Goal: Answer question/provide support: Share knowledge or assist other users

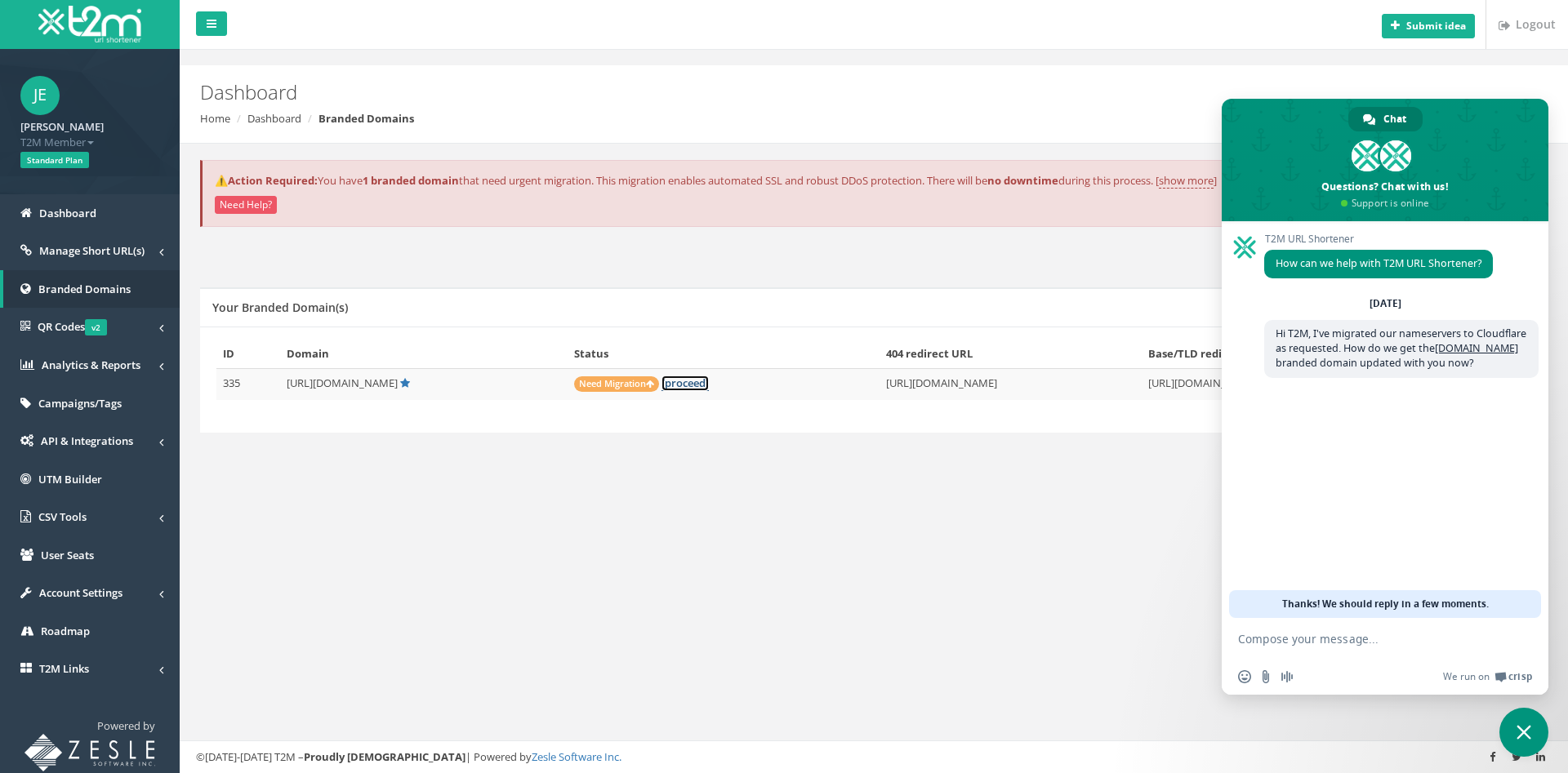
click at [662, 381] on link "[proceed]" at bounding box center [686, 384] width 48 height 15
click at [1526, 733] on span "Close chat" at bounding box center [1523, 732] width 14 height 14
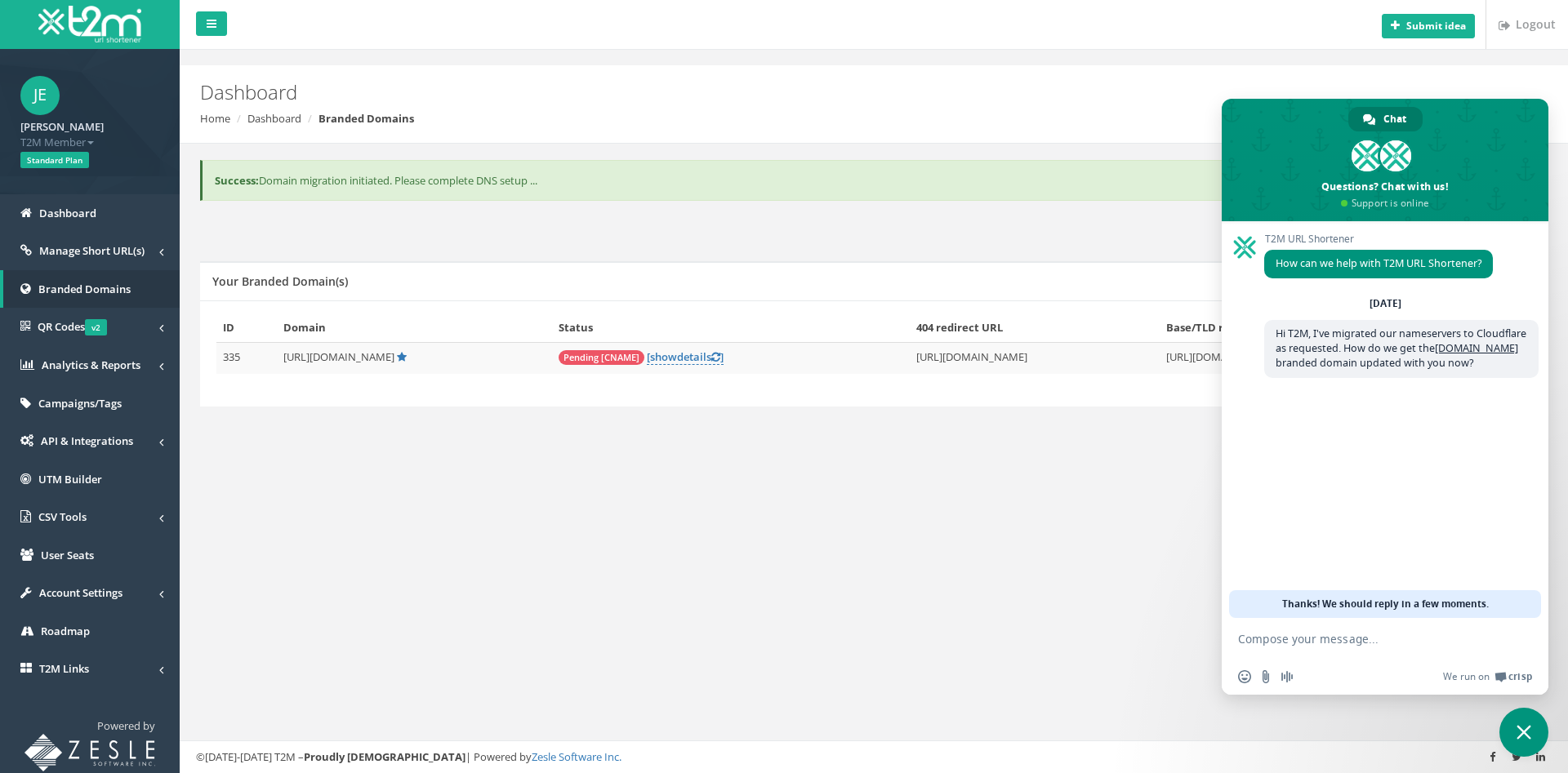
click at [1519, 729] on span "Close chat" at bounding box center [1523, 732] width 14 height 14
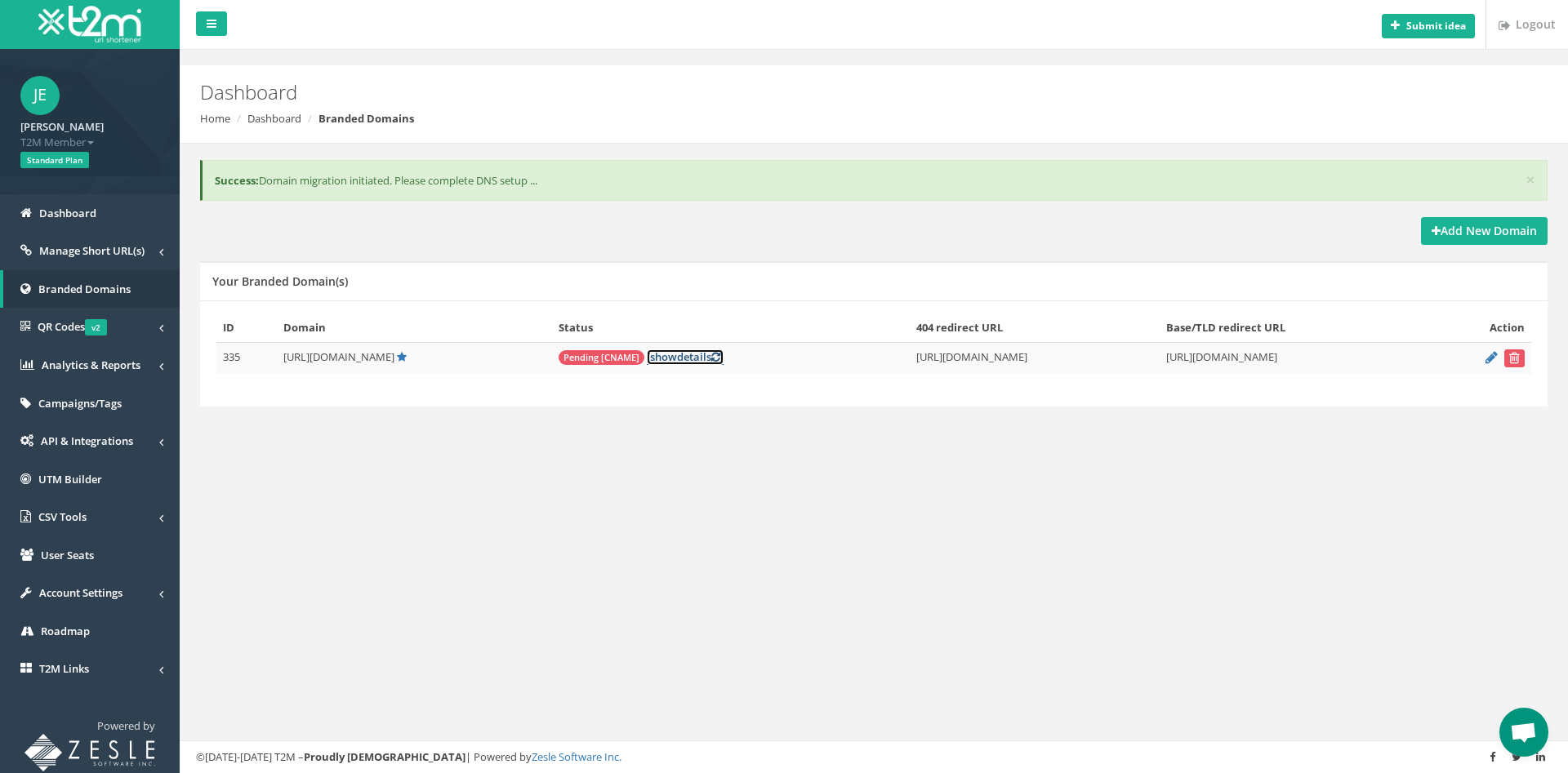
click at [647, 360] on link "[ show details ]" at bounding box center [685, 357] width 77 height 15
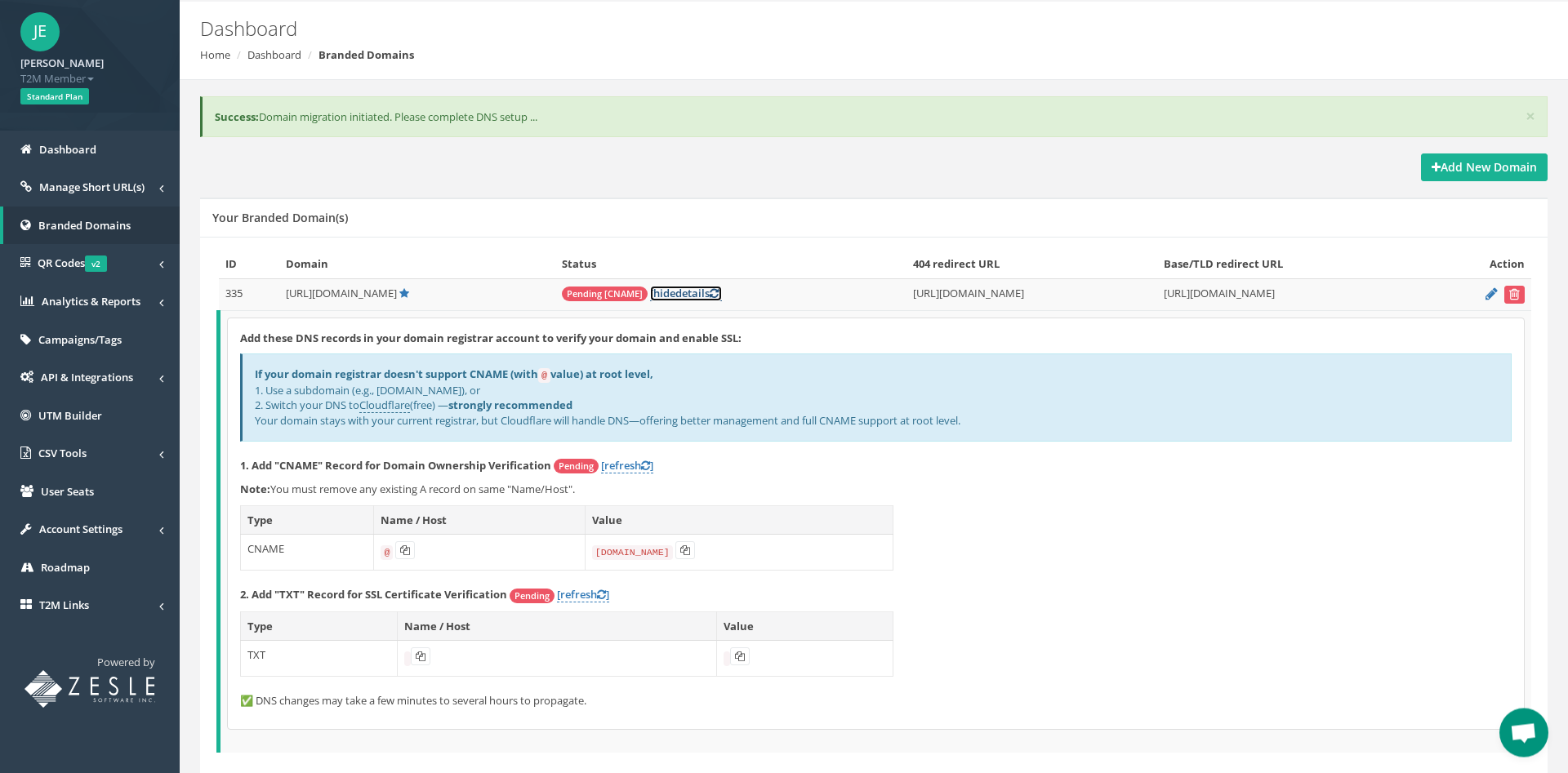
scroll to position [128, 0]
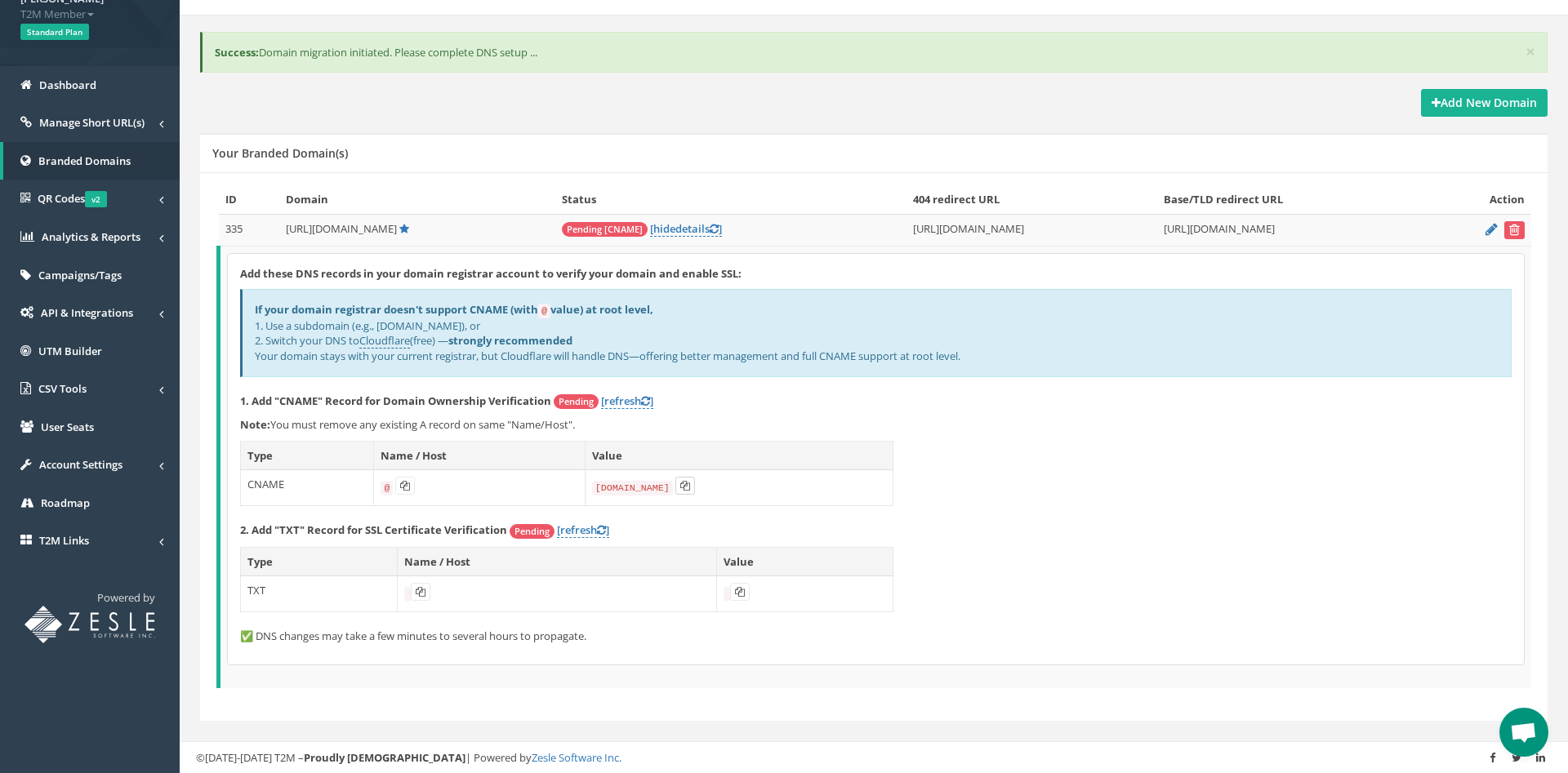
click at [689, 487] on icon at bounding box center [685, 486] width 10 height 10
click at [570, 532] on link "[refresh ]" at bounding box center [583, 530] width 53 height 15
click at [407, 594] on icon at bounding box center [409, 592] width 10 height 10
click at [747, 589] on icon at bounding box center [752, 592] width 10 height 10
click at [686, 487] on icon at bounding box center [685, 486] width 10 height 10
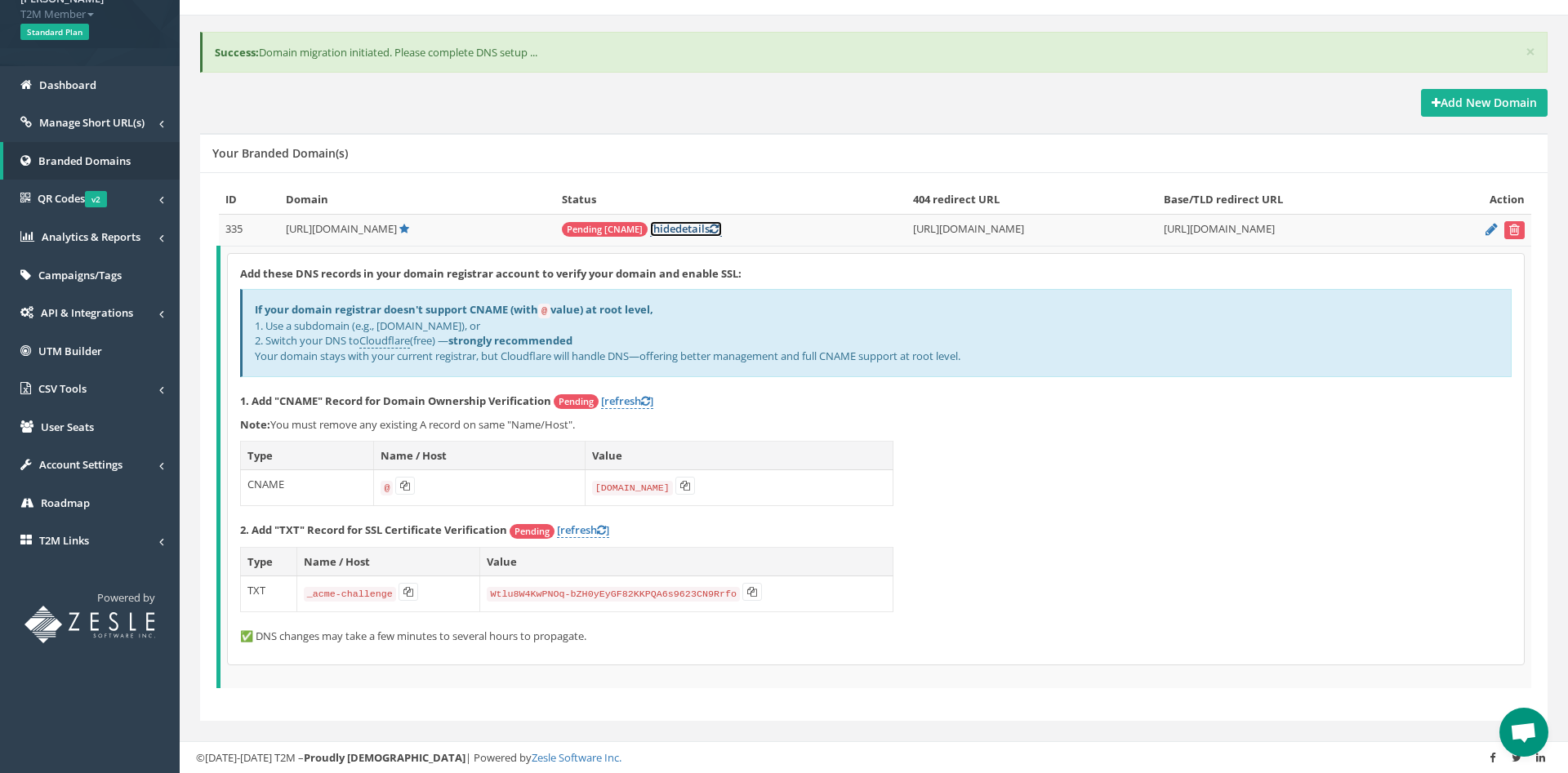
click at [710, 228] on icon at bounding box center [714, 229] width 9 height 11
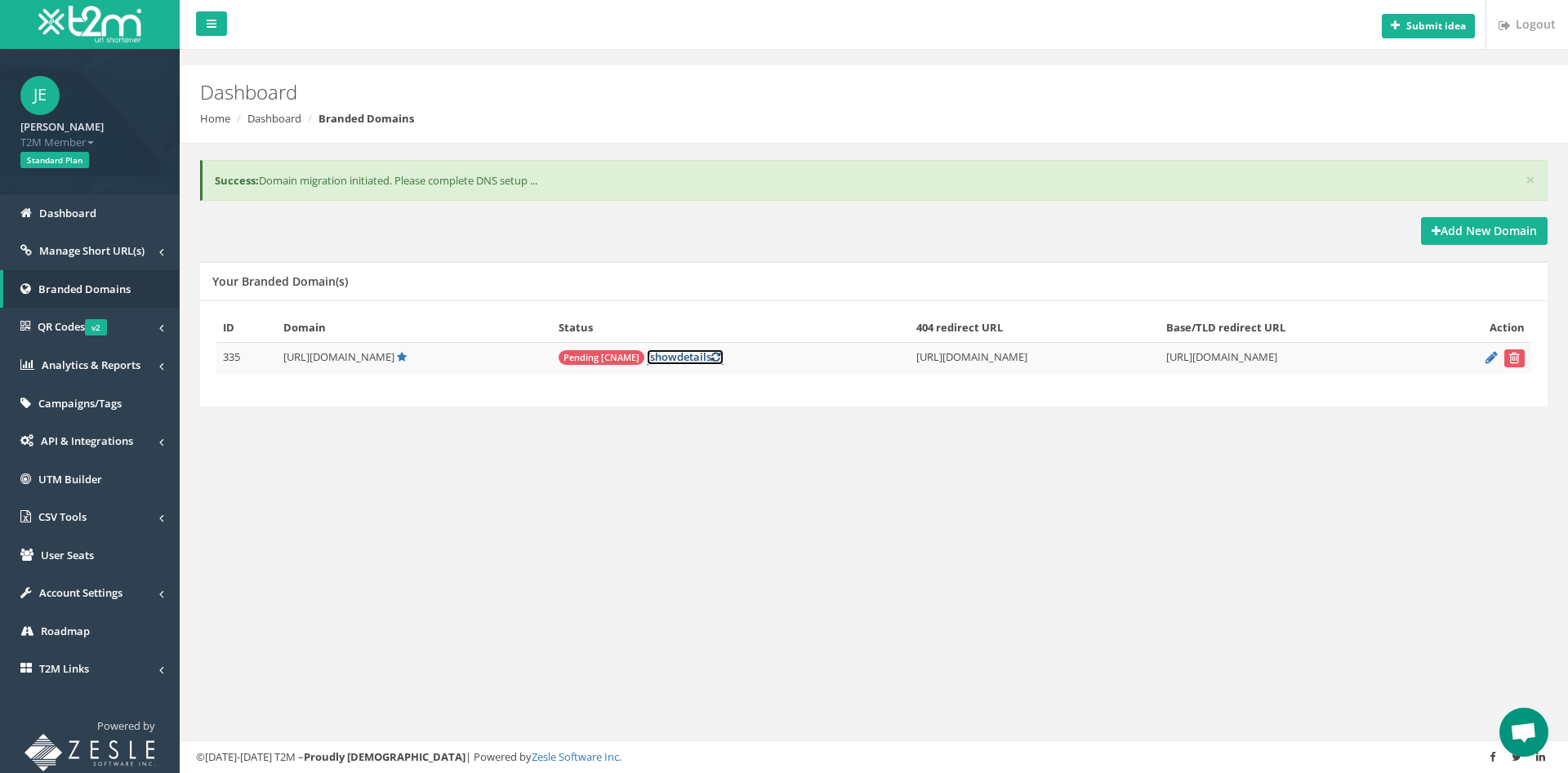
scroll to position [0, 0]
click at [619, 349] on td "Pending [CNAME] [ show details ]" at bounding box center [731, 358] width 359 height 32
click at [712, 355] on icon at bounding box center [716, 357] width 9 height 11
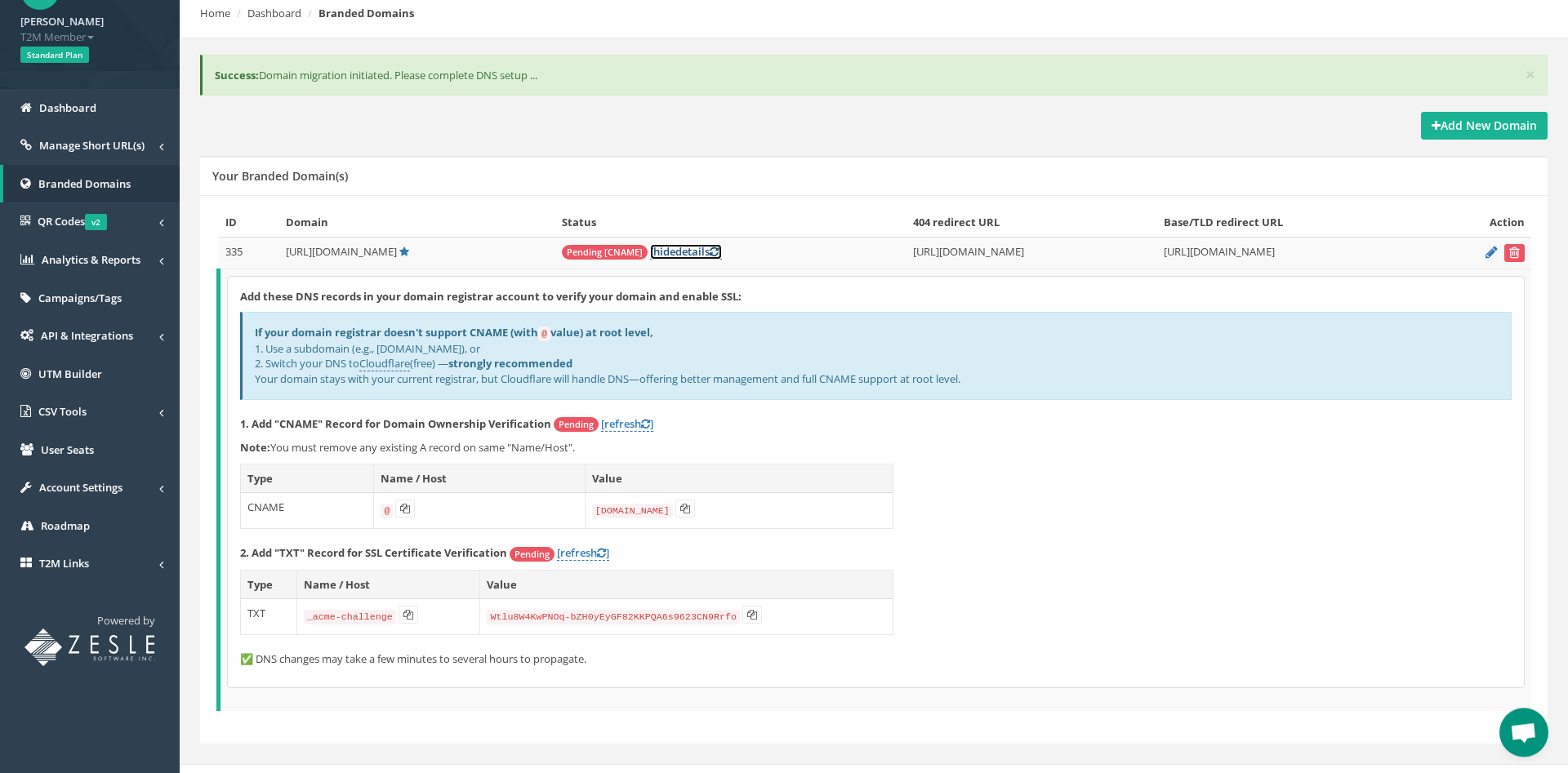
scroll to position [128, 0]
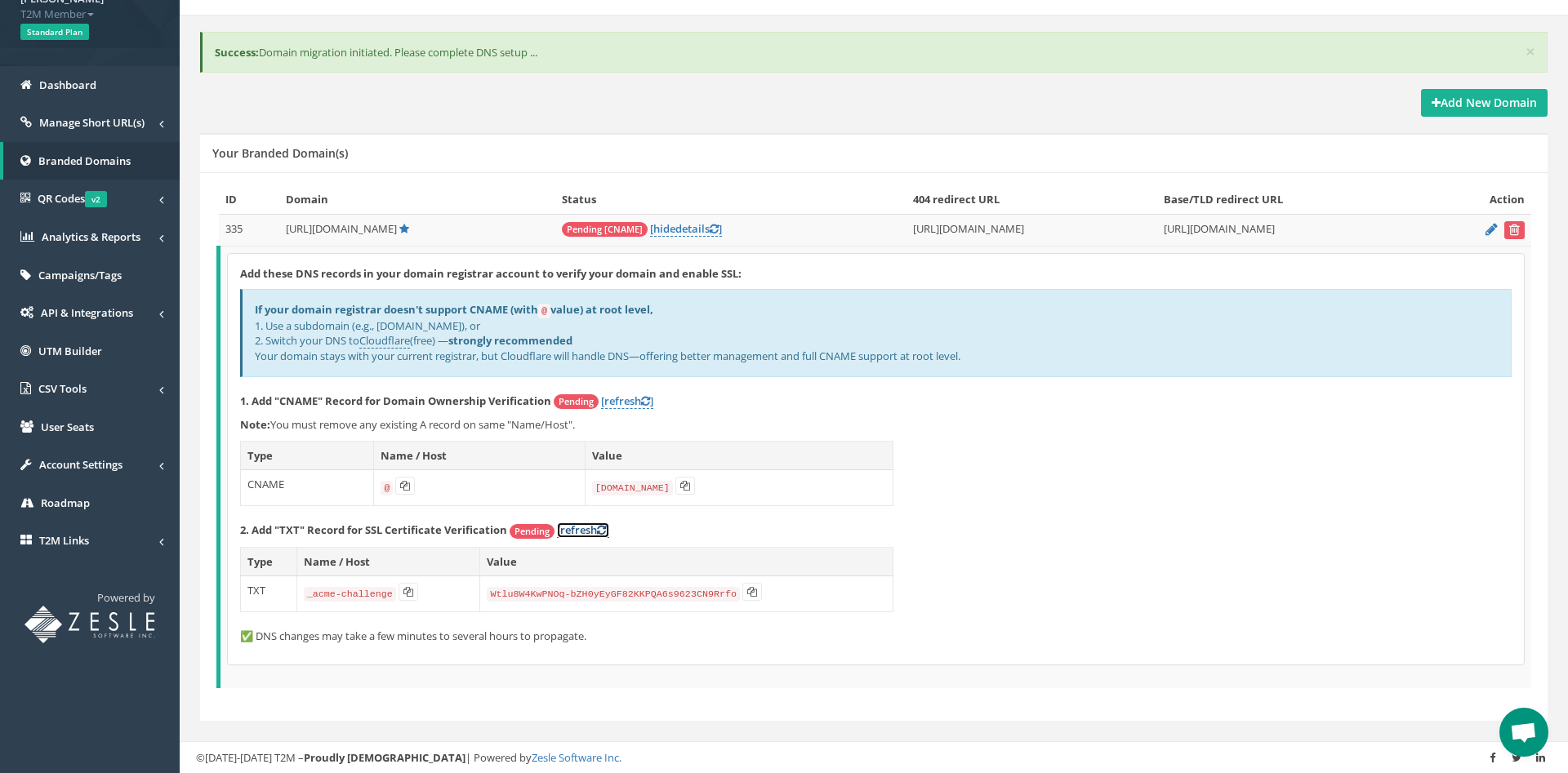
click at [584, 531] on link "[refresh ]" at bounding box center [583, 530] width 53 height 15
drag, startPoint x: 347, startPoint y: 426, endPoint x: 472, endPoint y: 425, distance: 125.0
click at [472, 425] on p "Note: You must remove any existing A record on same "Name/Host"." at bounding box center [875, 425] width 1271 height 15
click at [492, 444] on th "Name / Host" at bounding box center [479, 455] width 210 height 30
click at [405, 485] on icon at bounding box center [405, 486] width 10 height 10
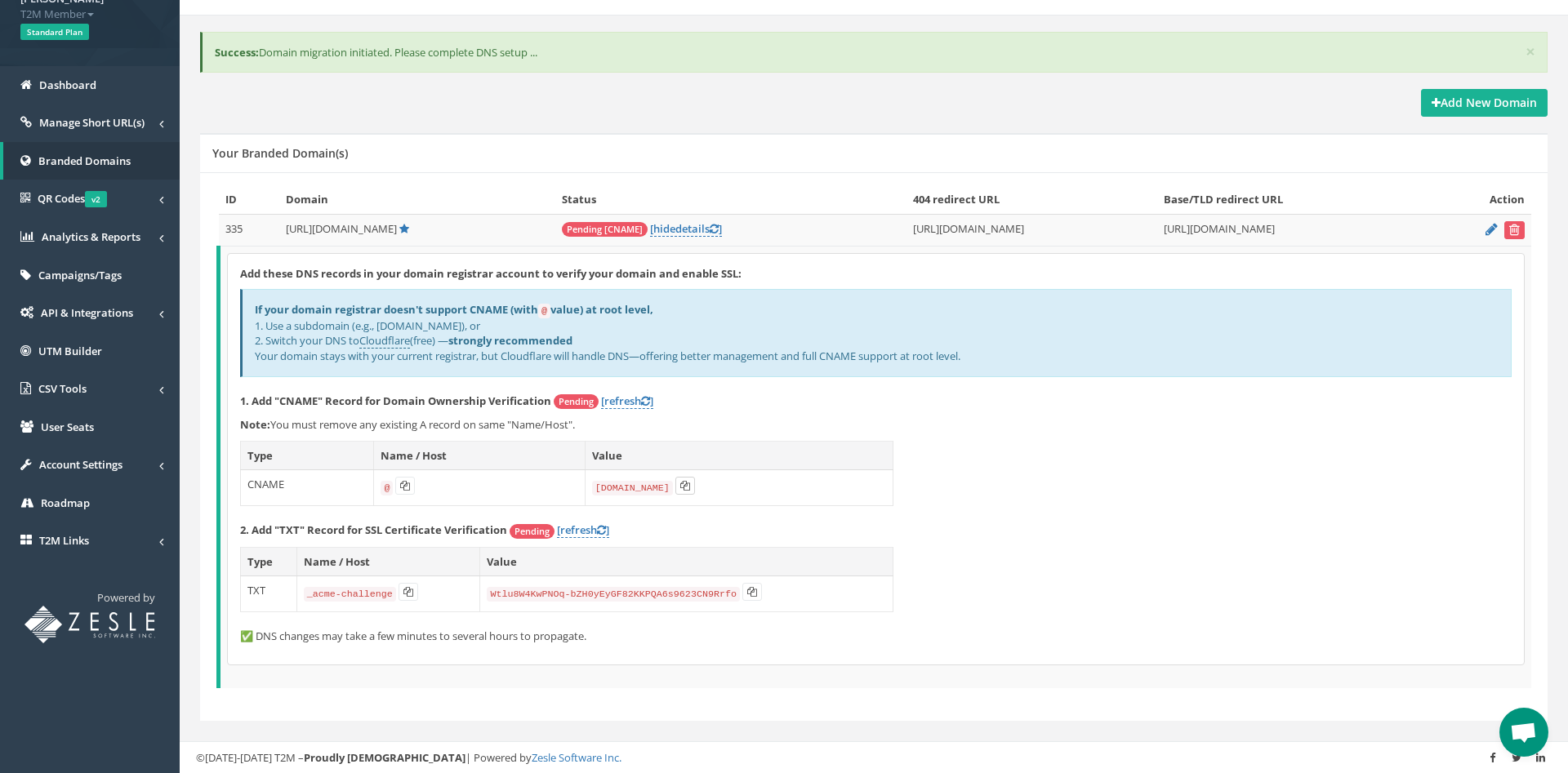
click at [686, 488] on icon at bounding box center [685, 486] width 10 height 10
click at [685, 487] on icon at bounding box center [685, 486] width 10 height 10
click at [710, 224] on icon at bounding box center [714, 229] width 9 height 11
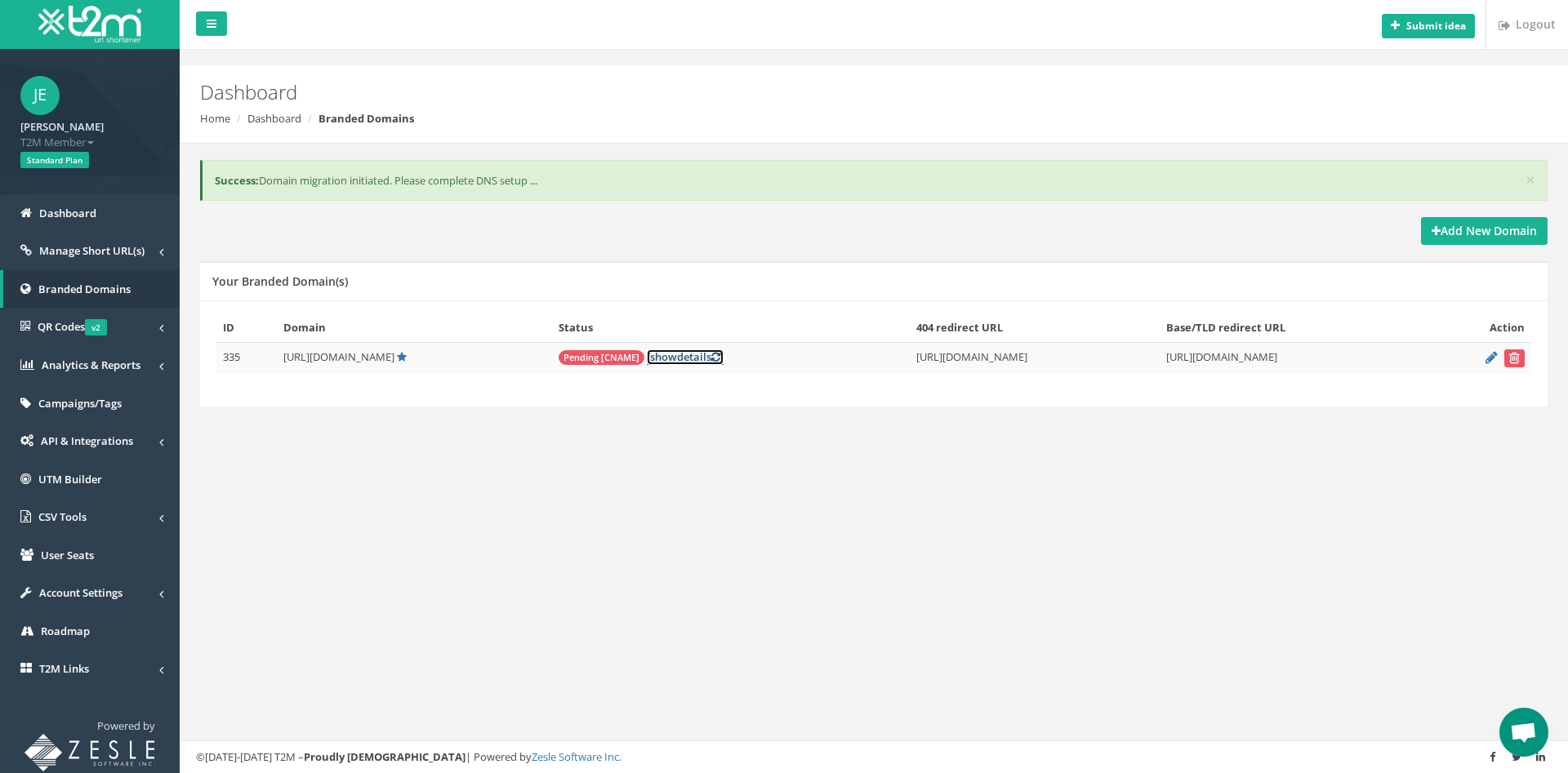
scroll to position [0, 0]
click at [647, 355] on link "[ show details ]" at bounding box center [685, 357] width 77 height 15
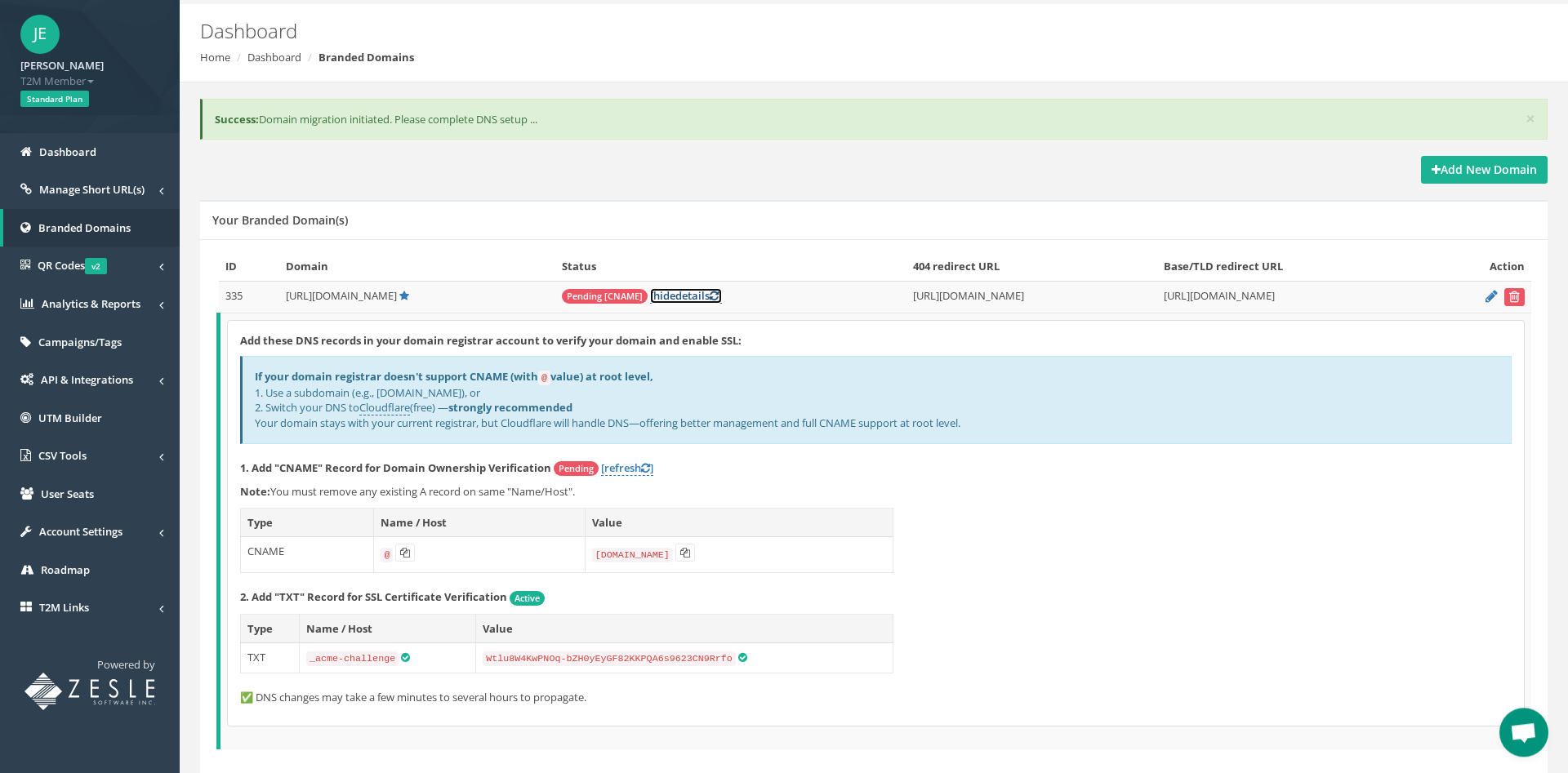
scroll to position [121, 0]
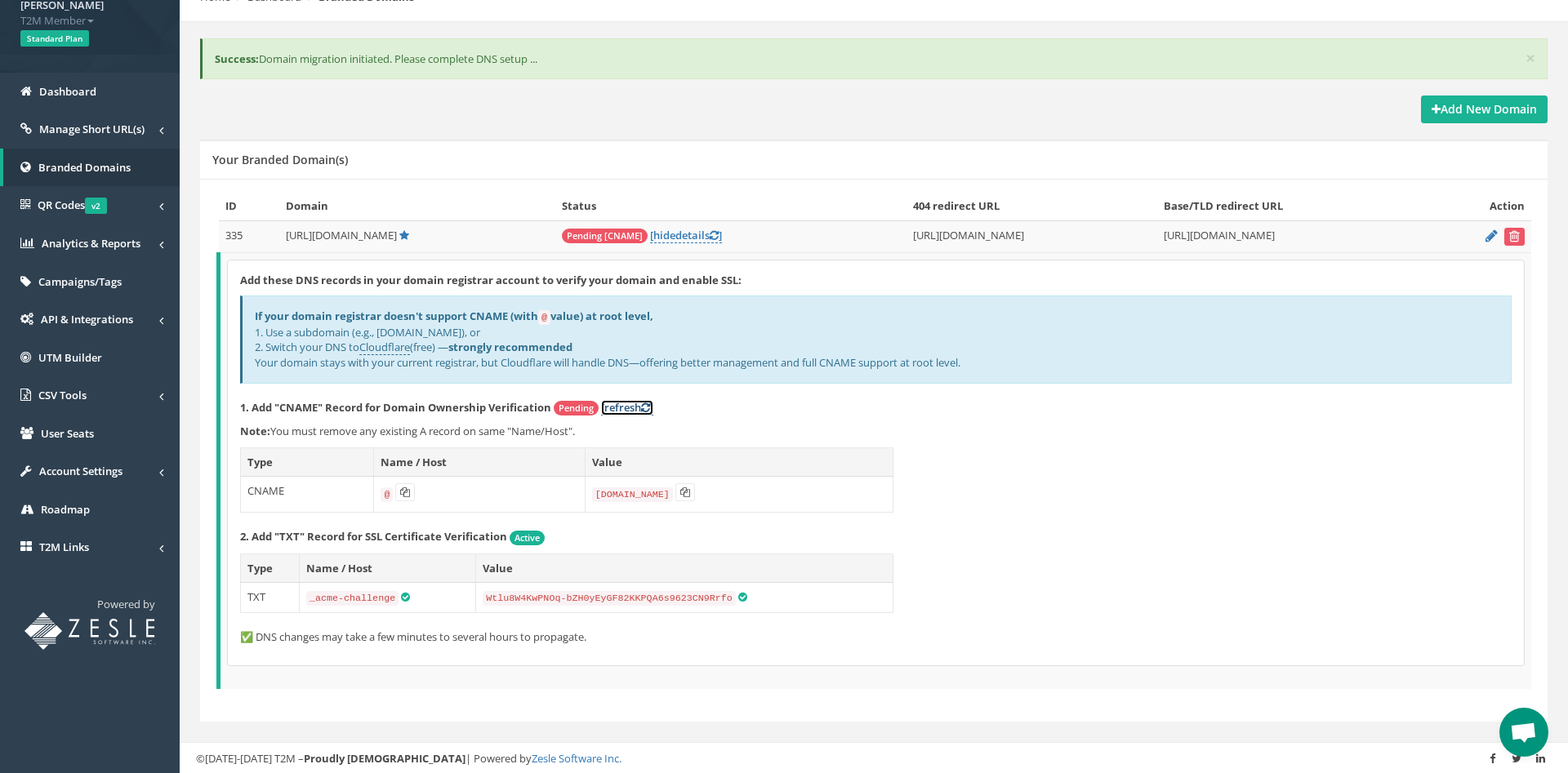
click at [651, 410] on icon at bounding box center [645, 408] width 9 height 11
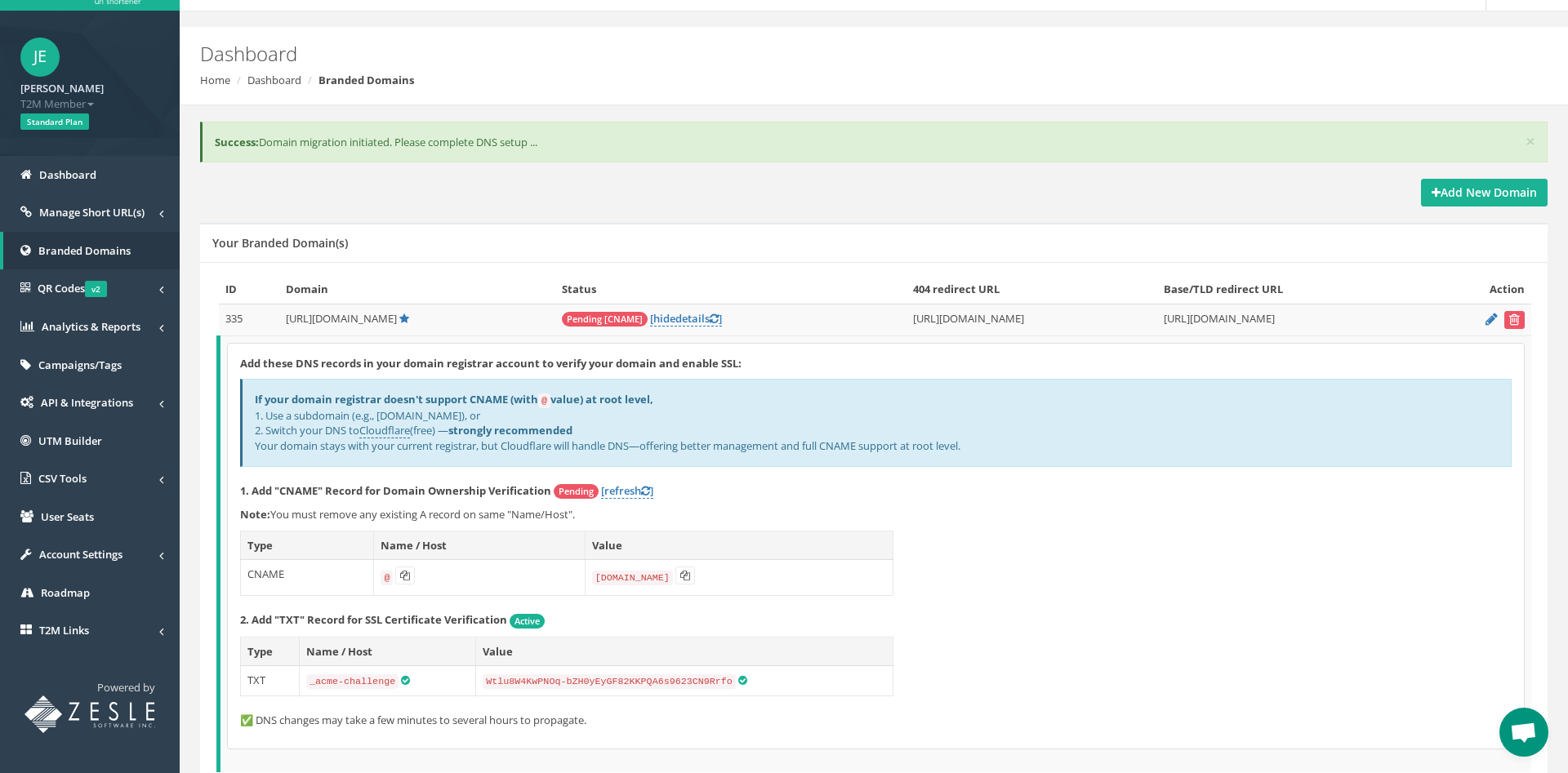
scroll to position [0, 0]
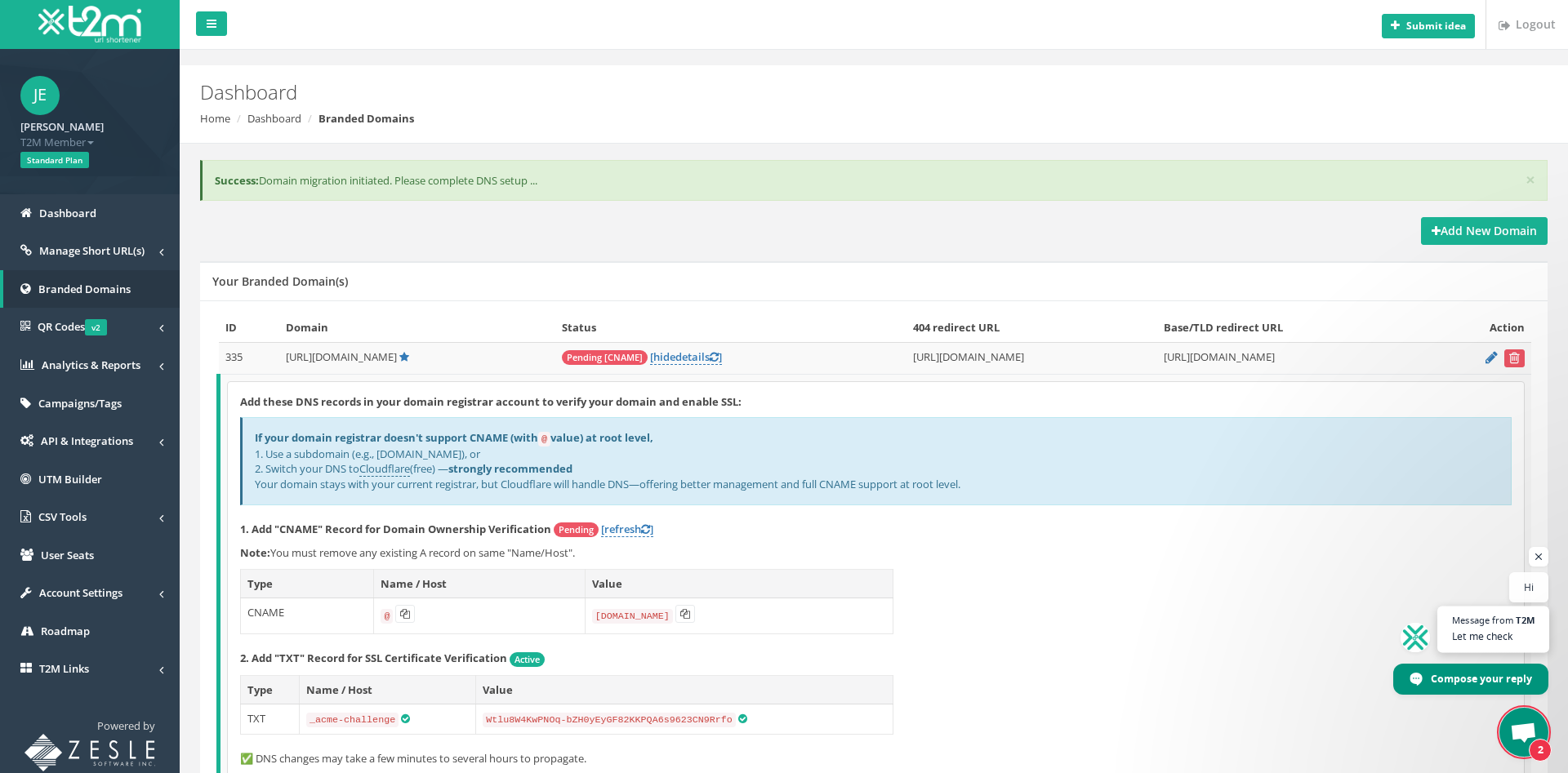
click at [1499, 632] on span "Let me check" at bounding box center [1492, 636] width 81 height 15
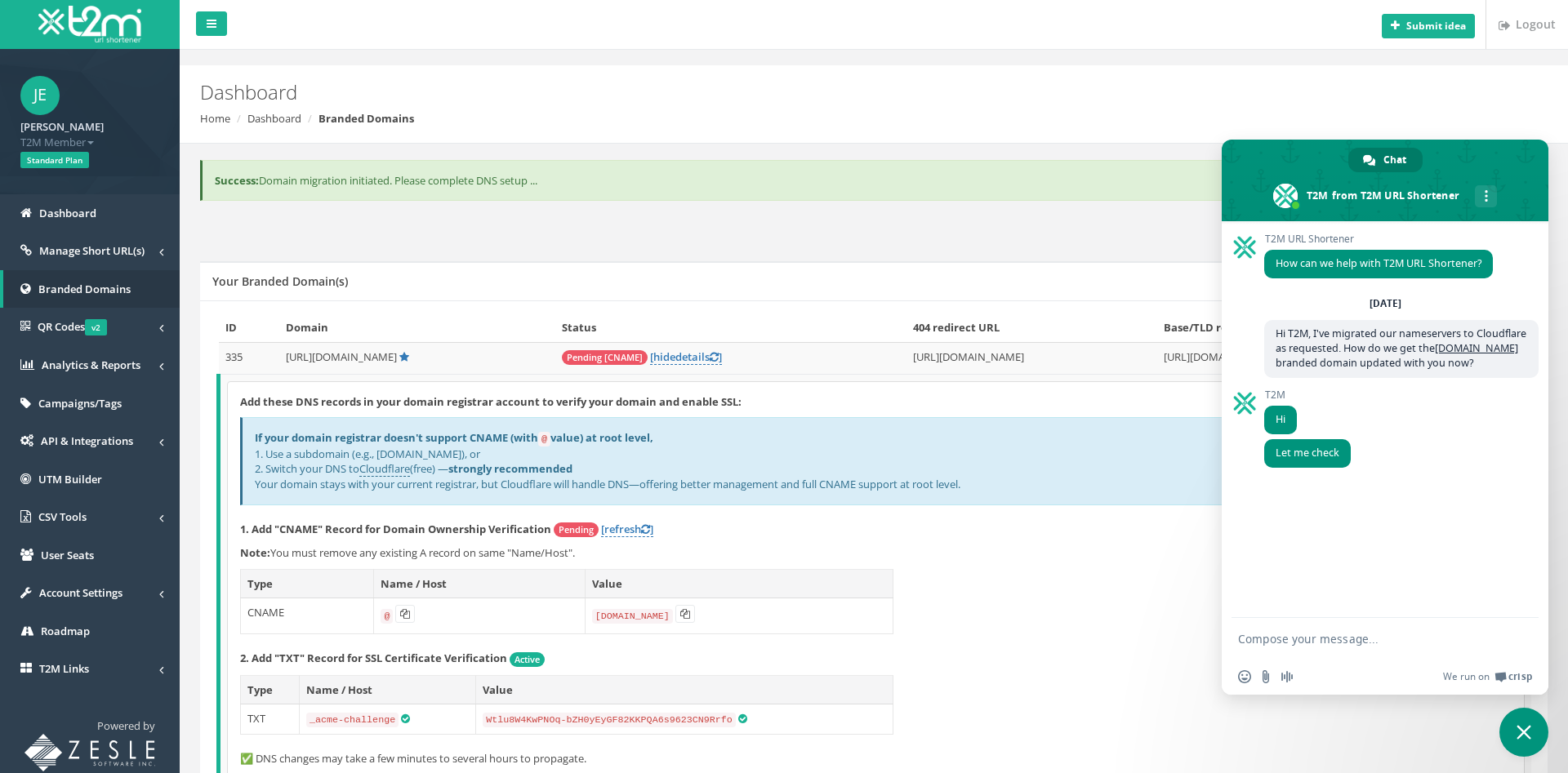
click at [1331, 641] on textarea "Compose your message..." at bounding box center [1368, 638] width 261 height 41
type textarea "I've gotten the TXT record added, but I can't do the CNAME because the @ name s…"
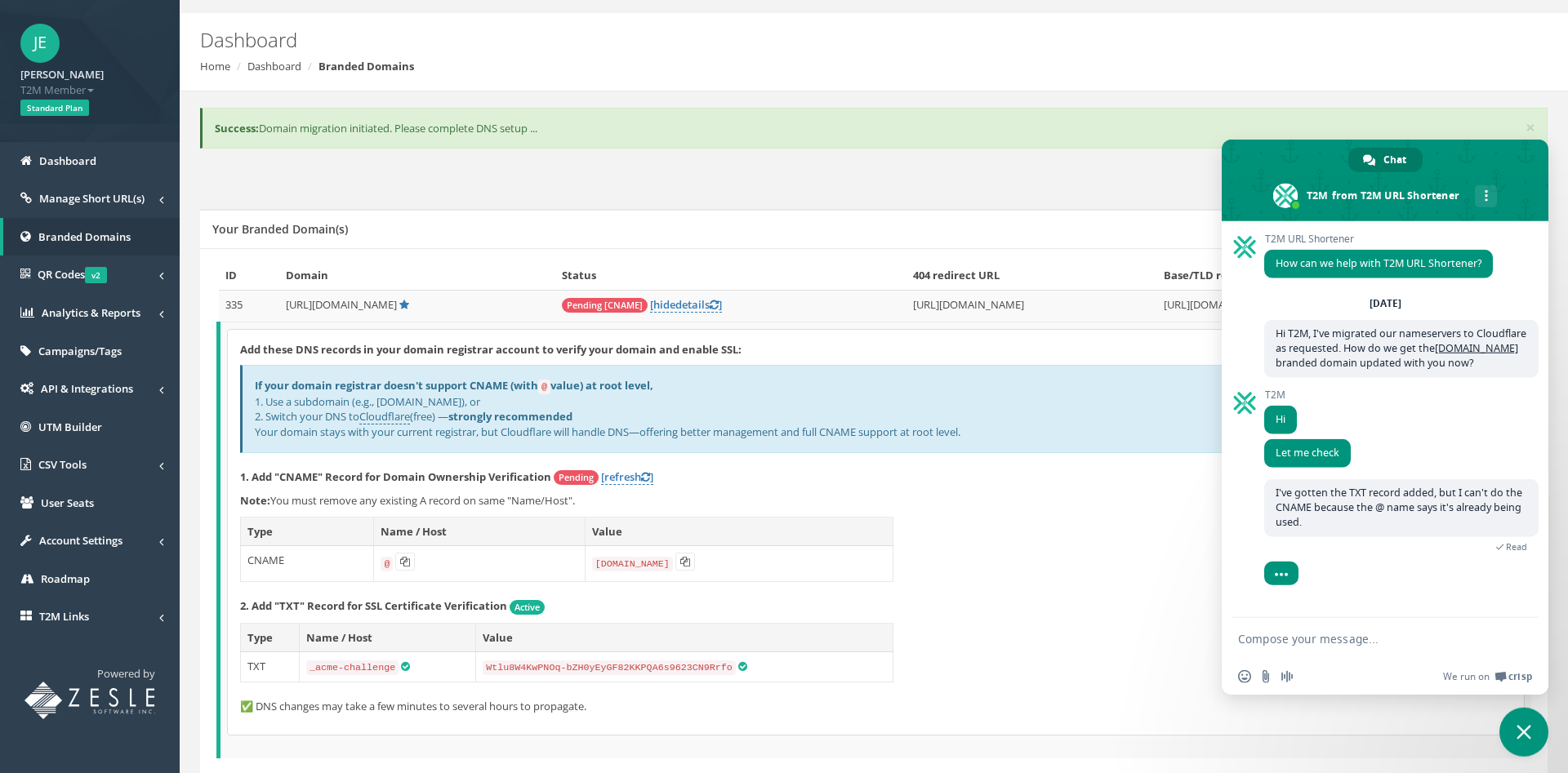
scroll to position [83, 0]
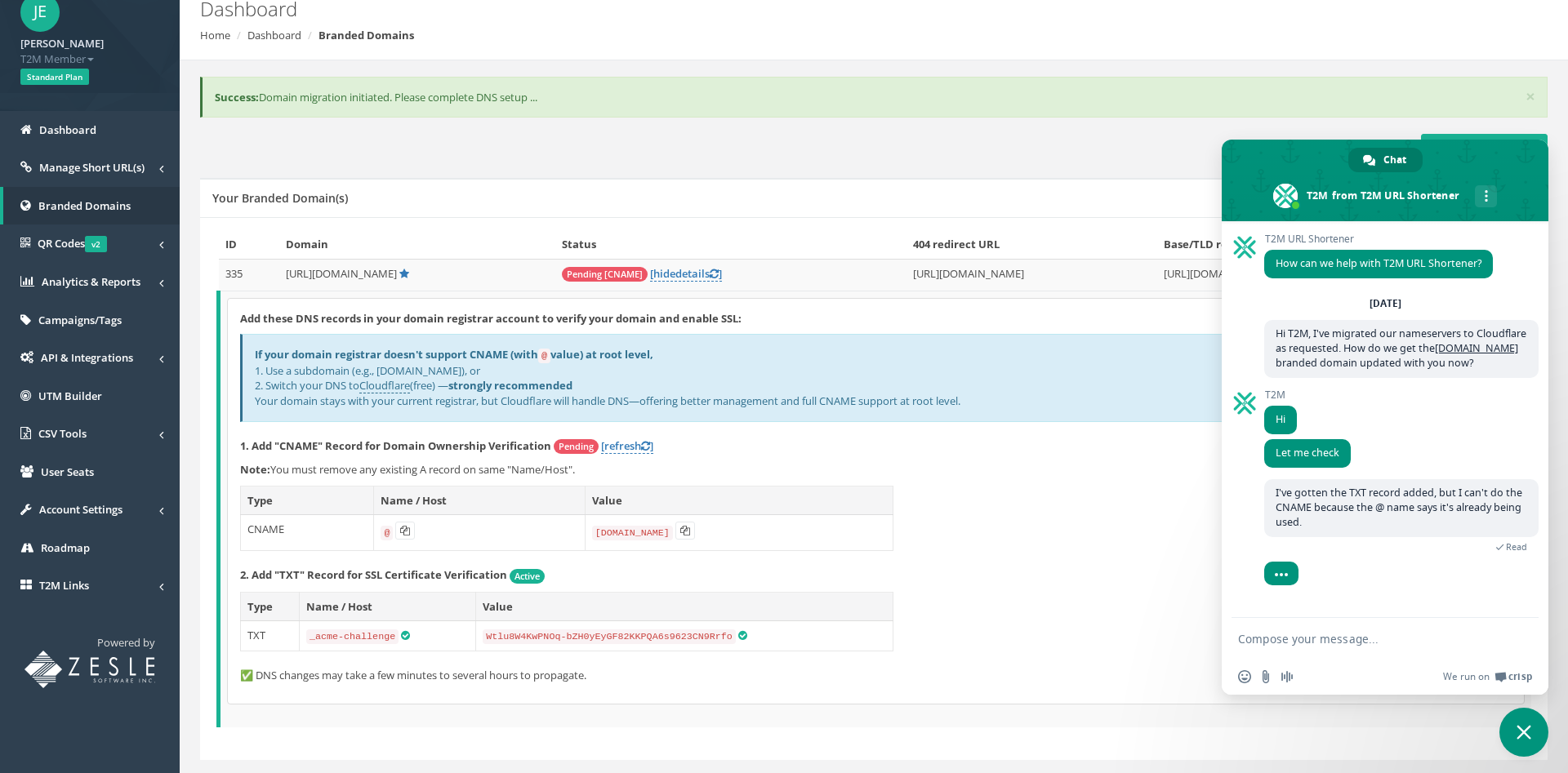
click at [949, 536] on div "Add these DNS records in your domain registrar account to verify your domain an…" at bounding box center [875, 500] width 1296 height 405
click at [649, 444] on icon at bounding box center [645, 446] width 9 height 11
click at [967, 420] on div "If your domain registrar doesn't support CNAME (with @ value) at root level, 1.…" at bounding box center [875, 377] width 1271 height 87
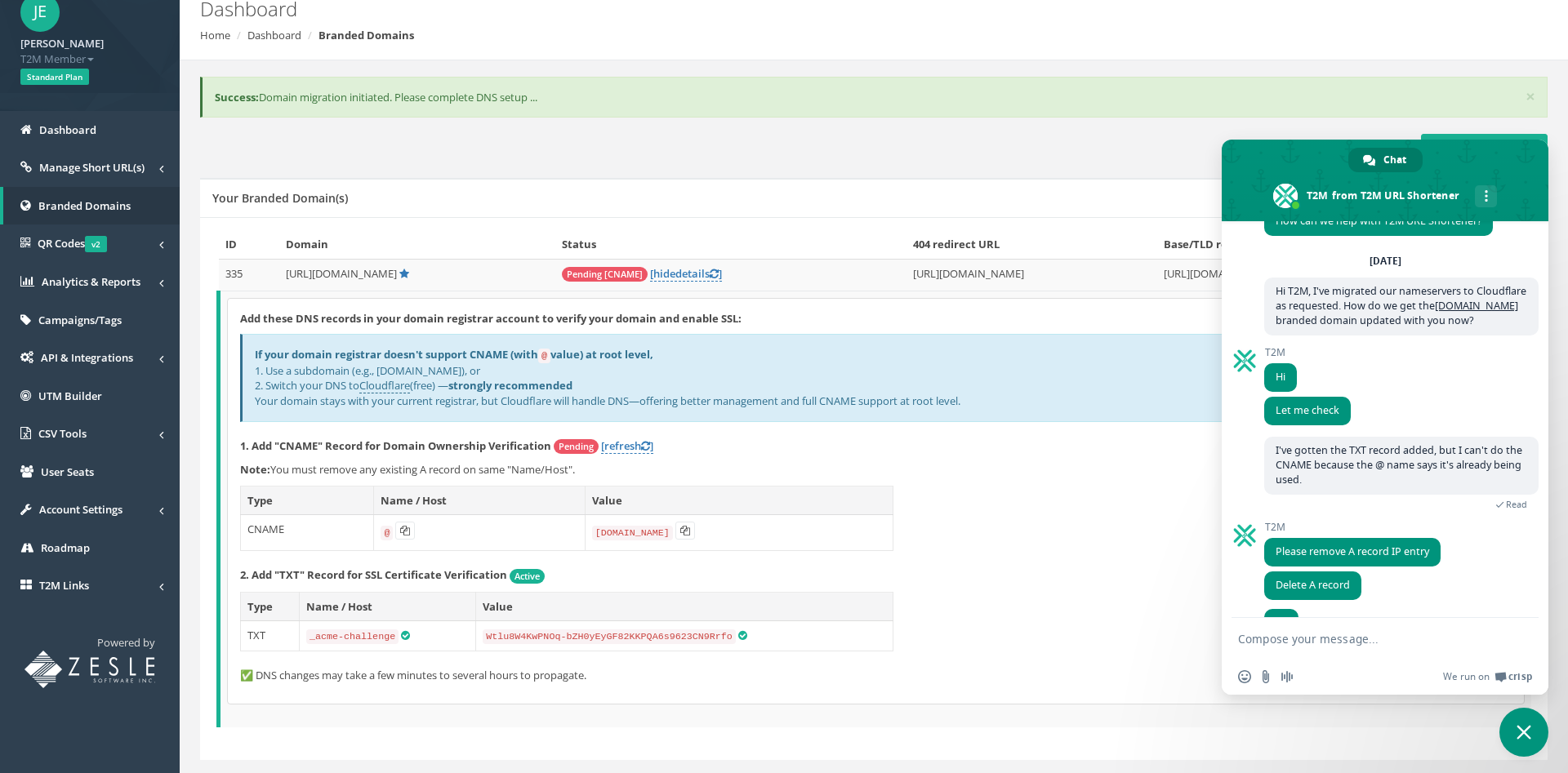
scroll to position [76, 0]
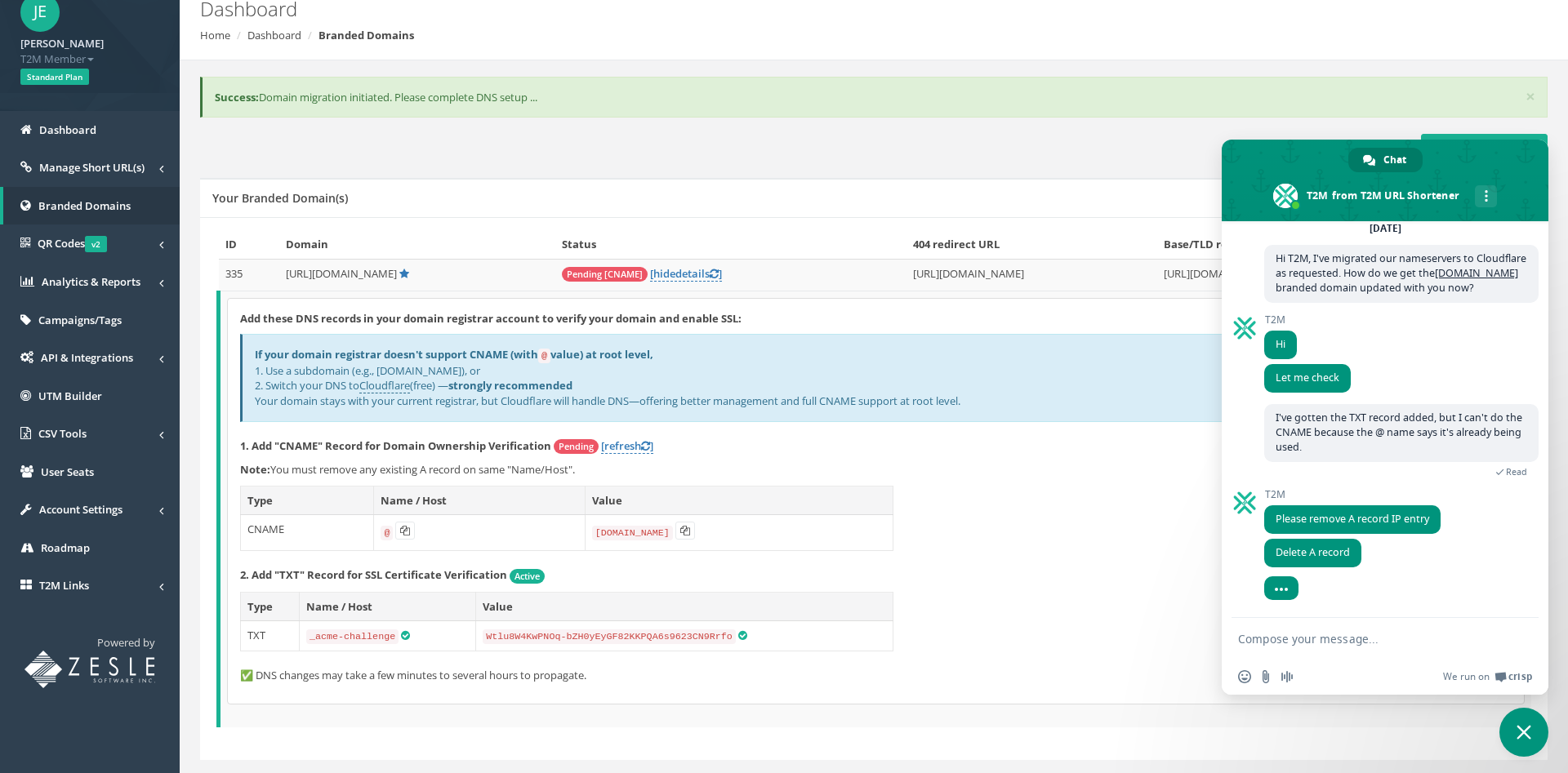
click at [1337, 639] on textarea "Compose your message..." at bounding box center [1368, 638] width 261 height 41
click at [1342, 643] on textarea "Compose your message..." at bounding box center [1368, 638] width 261 height 41
type textarea "Okay done and added the CNAME."
click at [1522, 636] on span "Send" at bounding box center [1520, 639] width 12 height 12
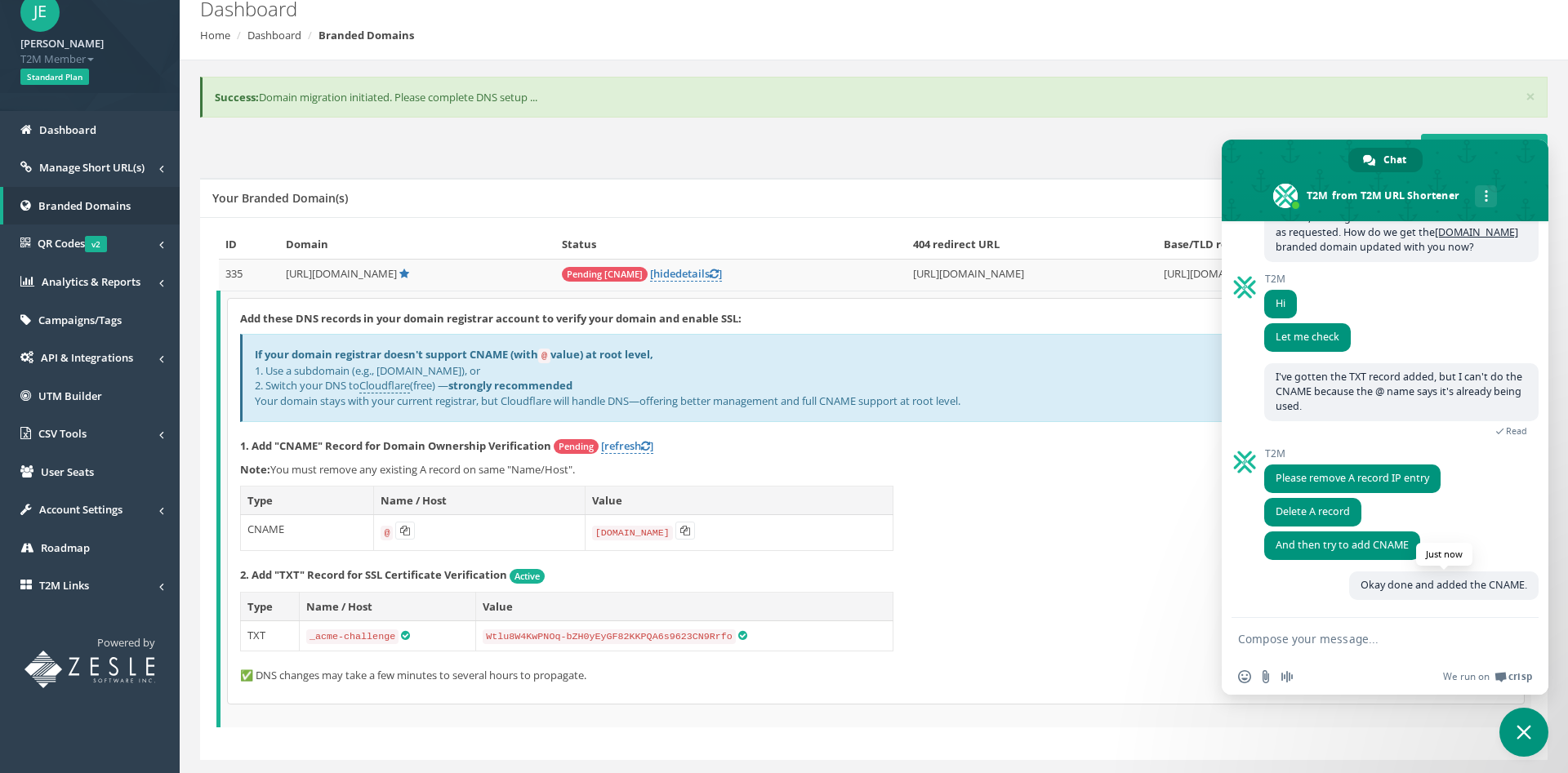
scroll to position [116, 0]
click at [646, 446] on icon at bounding box center [645, 446] width 9 height 11
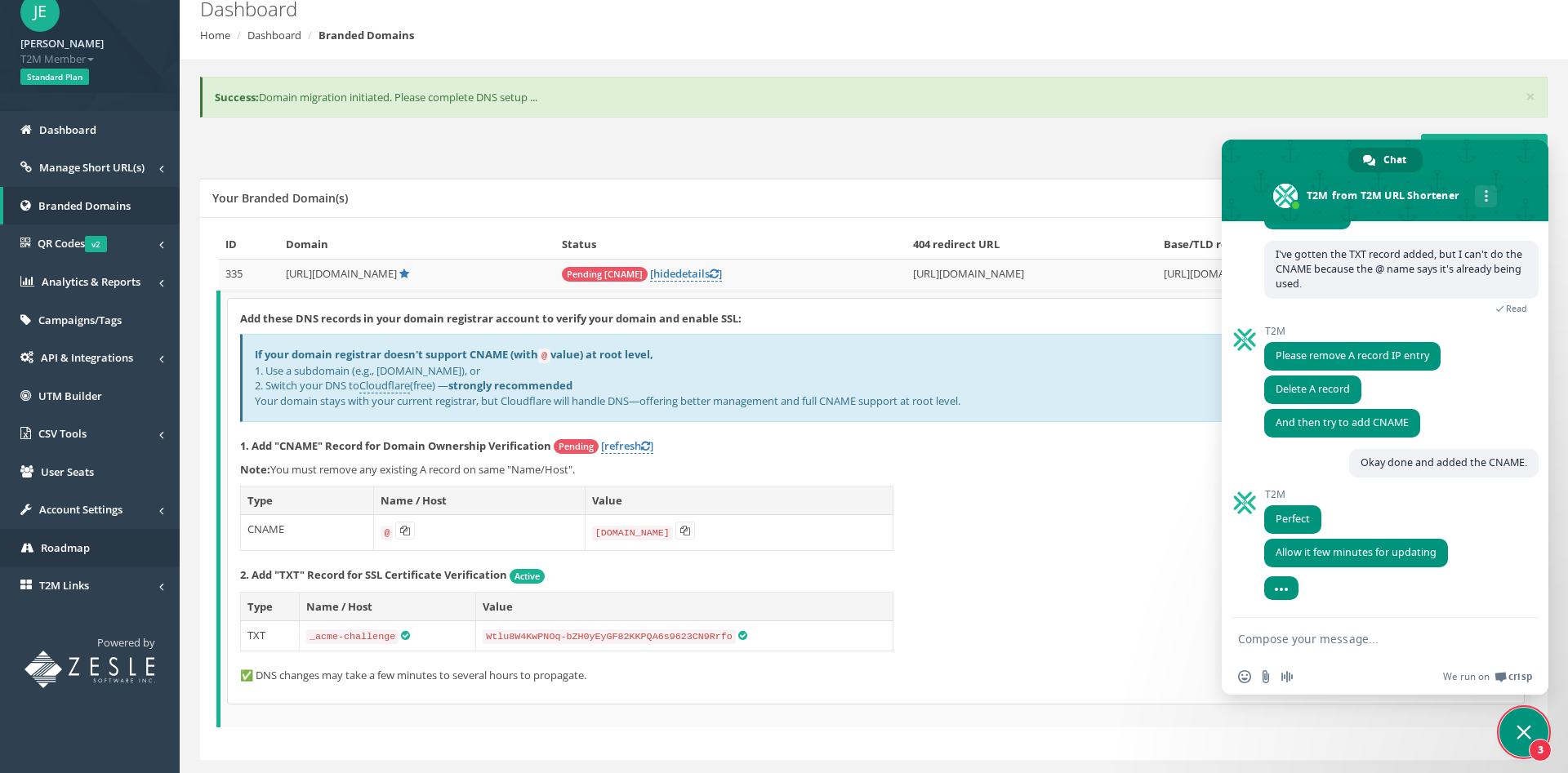
scroll to position [254, 0]
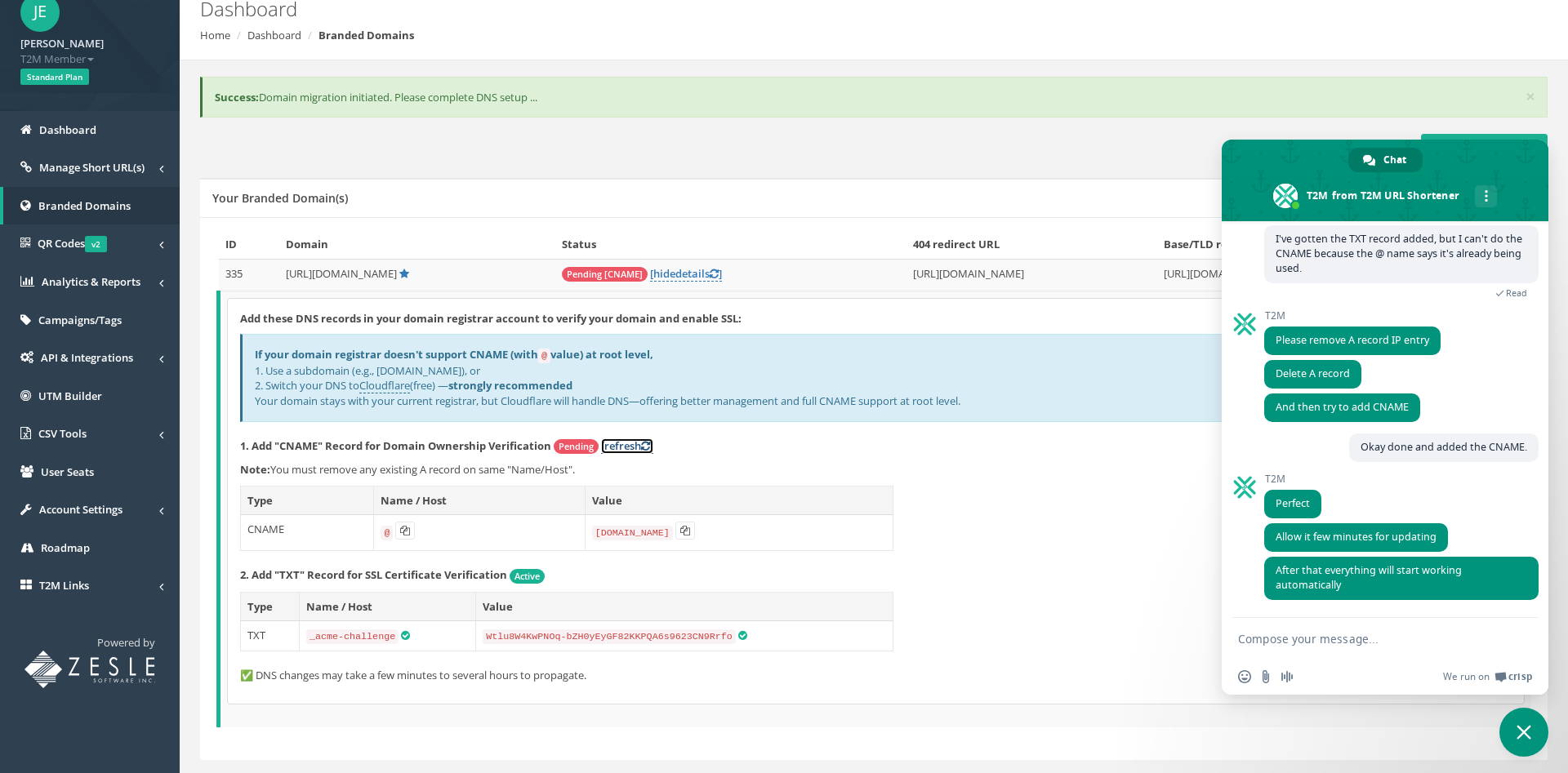
click at [650, 447] on icon at bounding box center [645, 446] width 9 height 11
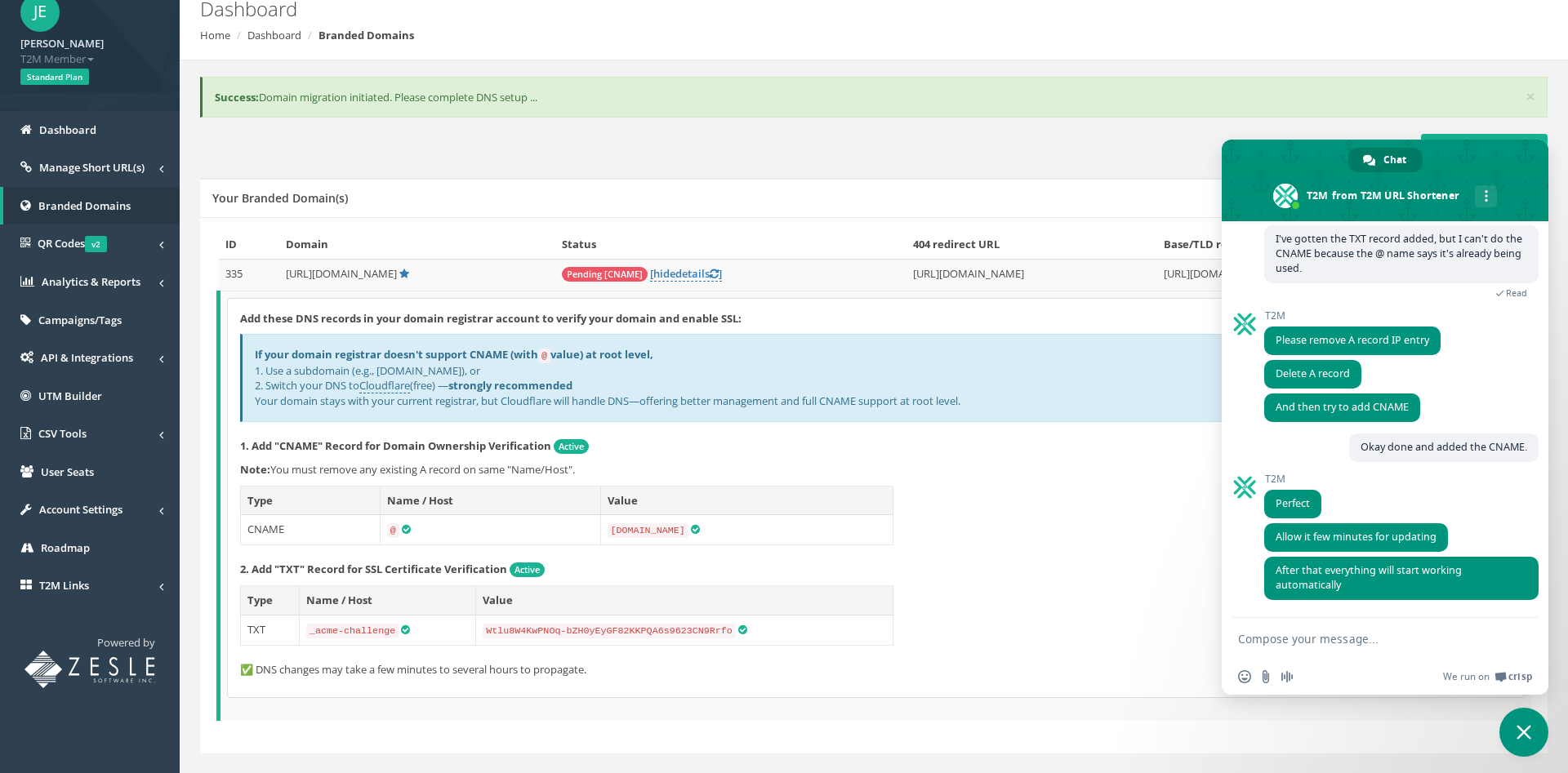
click at [1290, 639] on textarea "Compose your message..." at bounding box center [1368, 638] width 261 height 41
type textarea "You guys/gals are smart! Thank you! Looks like everything is working again."
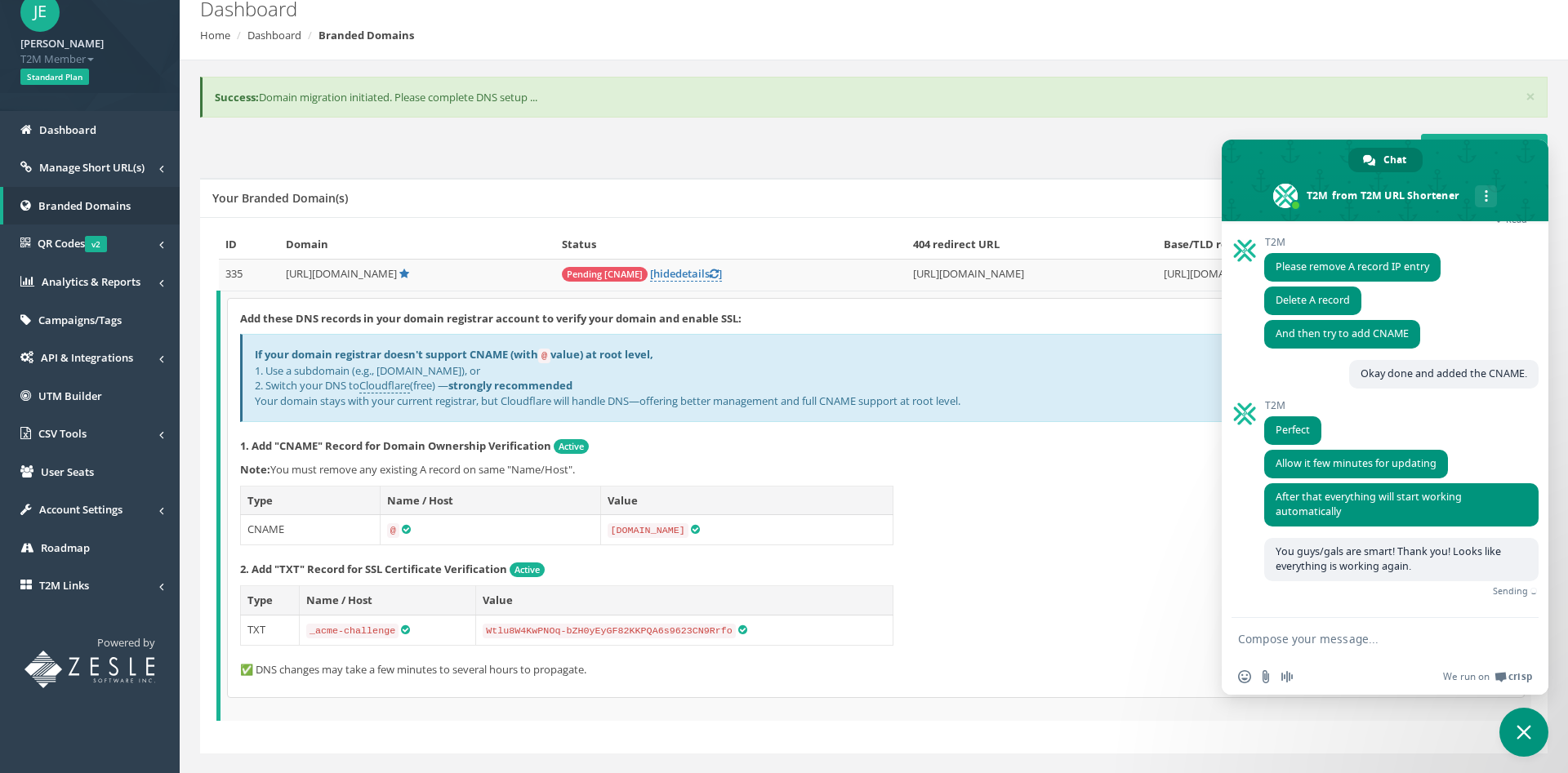
scroll to position [309, 0]
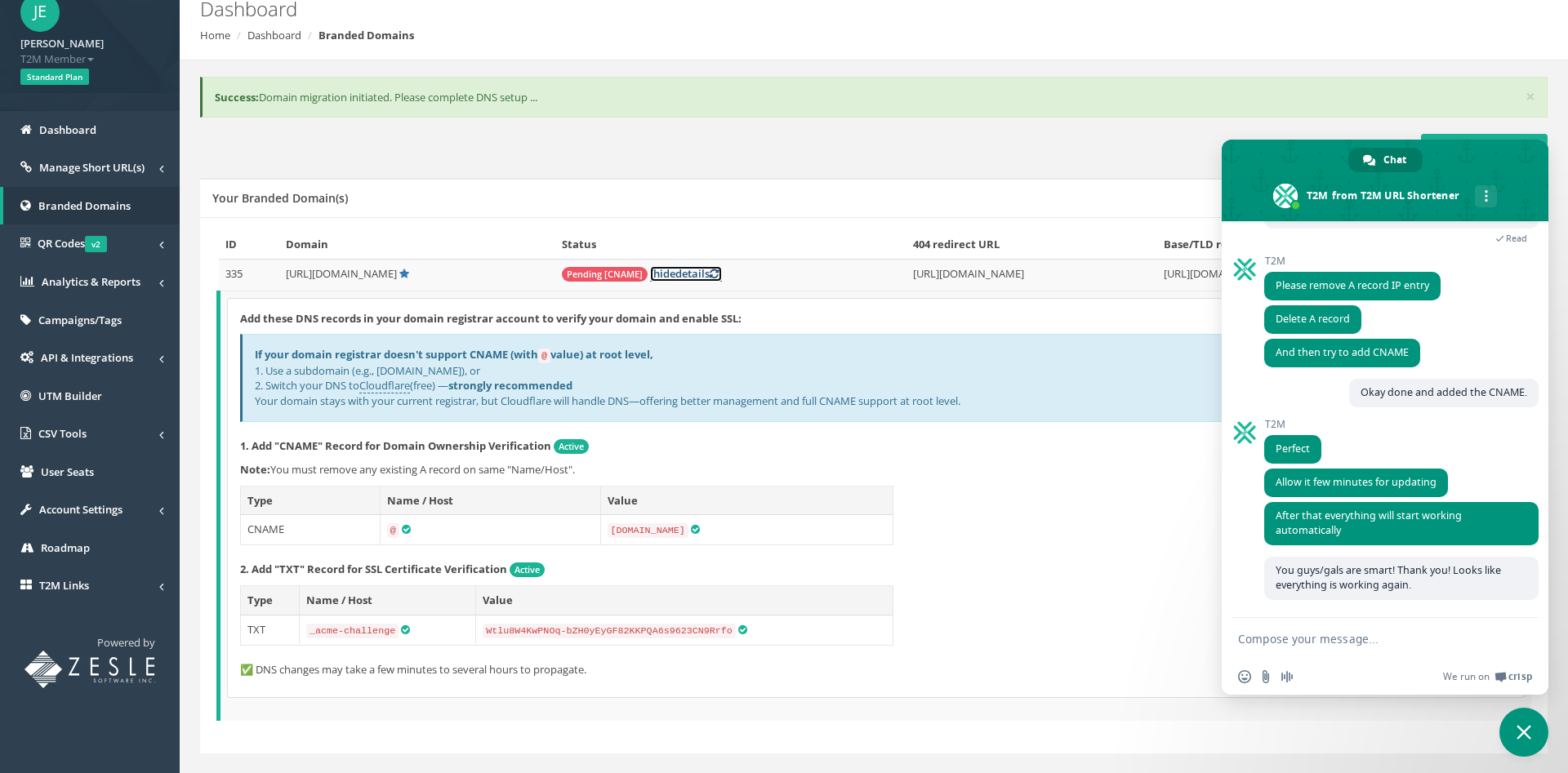
click at [710, 272] on icon at bounding box center [714, 274] width 9 height 11
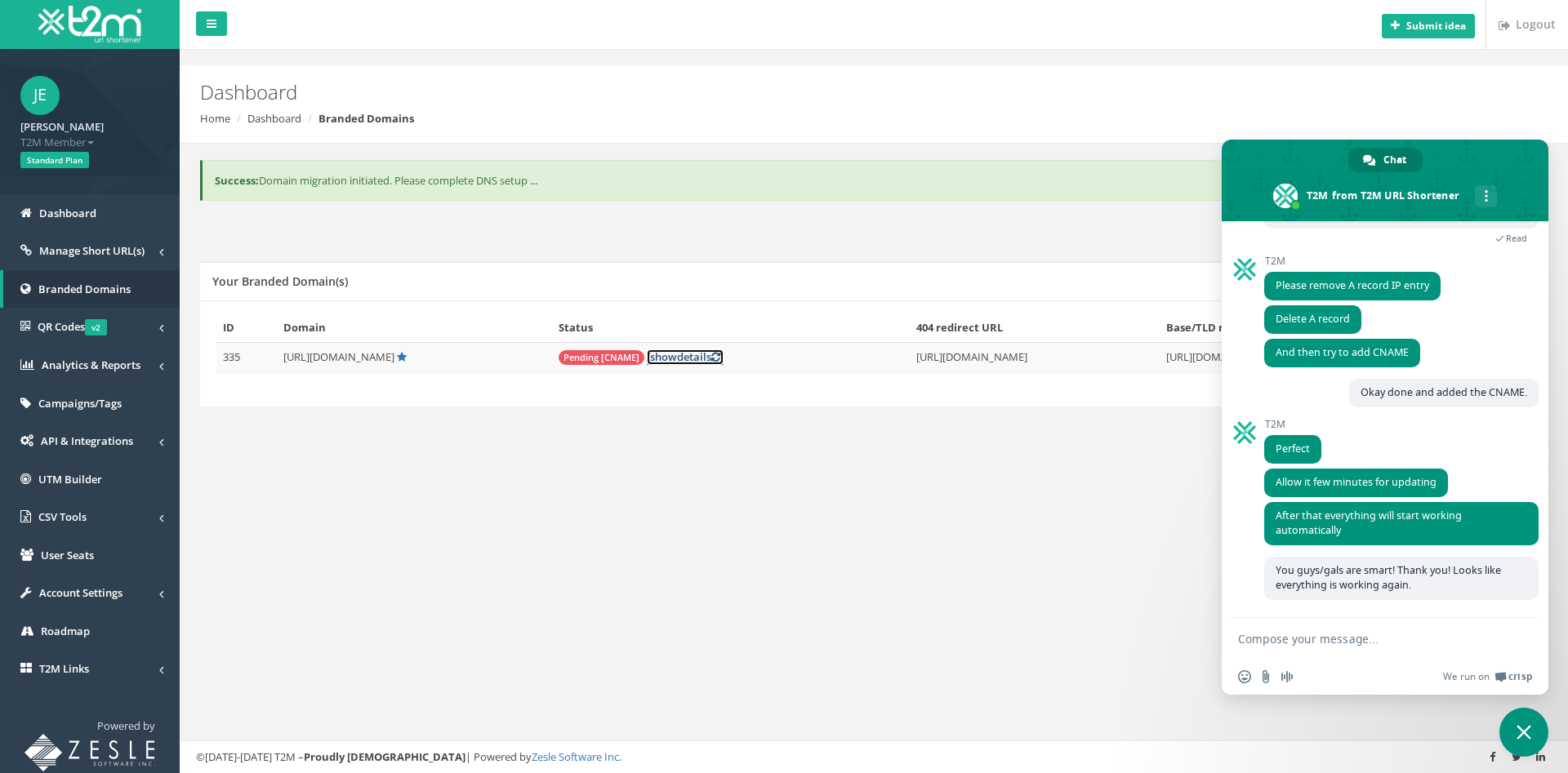
click at [647, 359] on link "[ show details ]" at bounding box center [685, 357] width 77 height 15
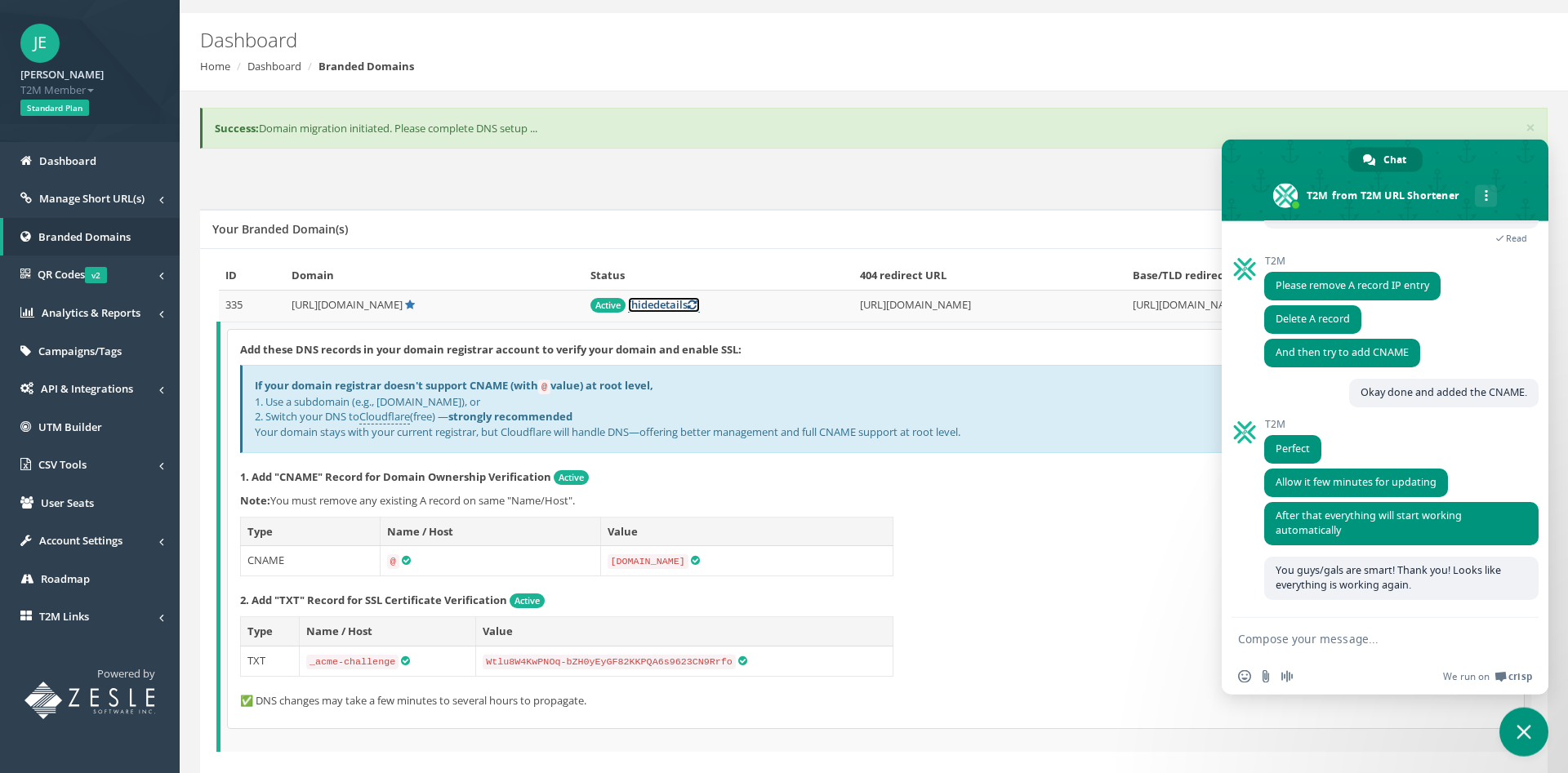
scroll to position [83, 0]
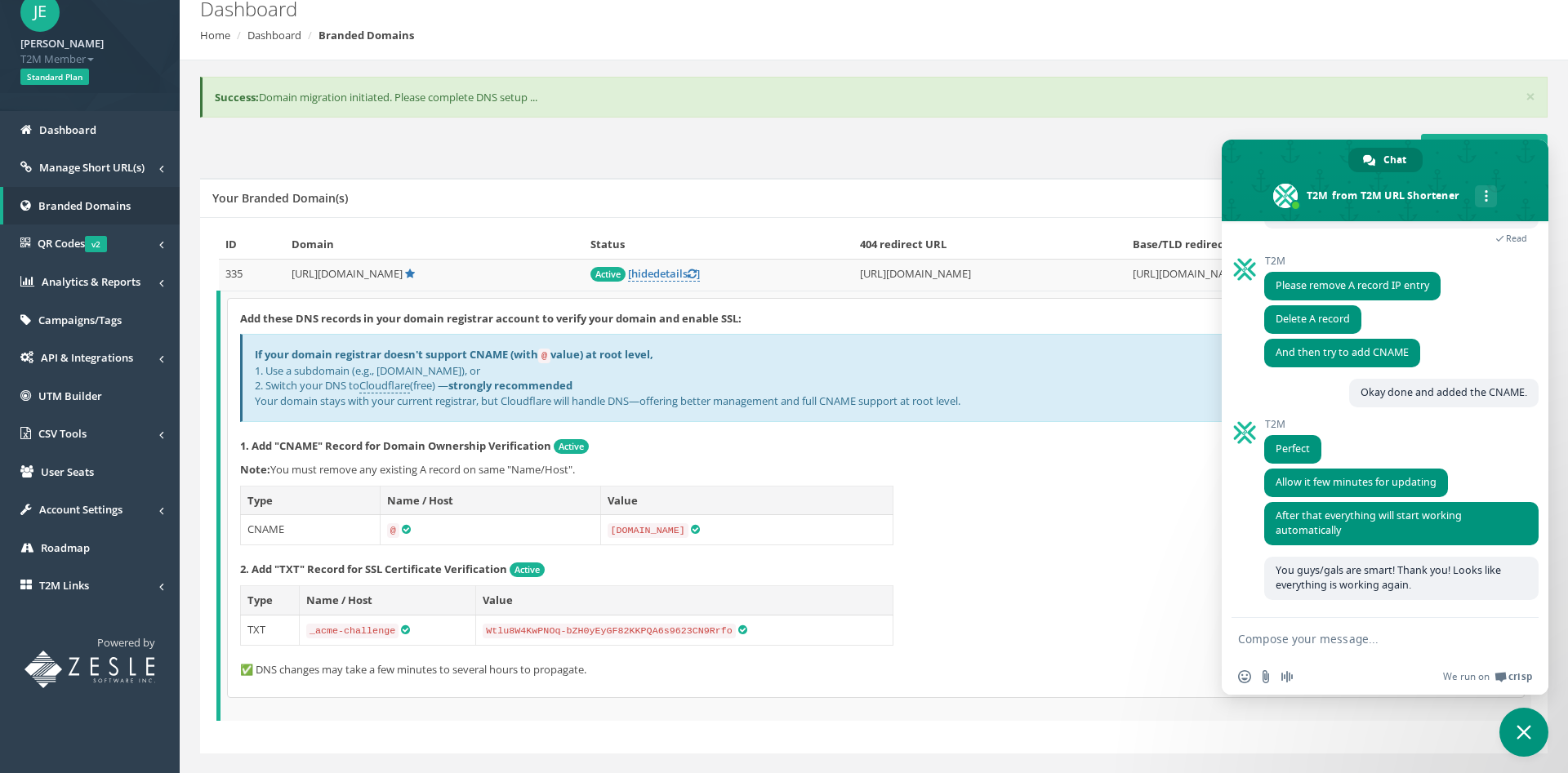
click at [1343, 637] on textarea "Compose your message..." at bounding box center [1368, 638] width 261 height 41
type textarea "And I show Active now in the status for the pymt.pro domain here too"
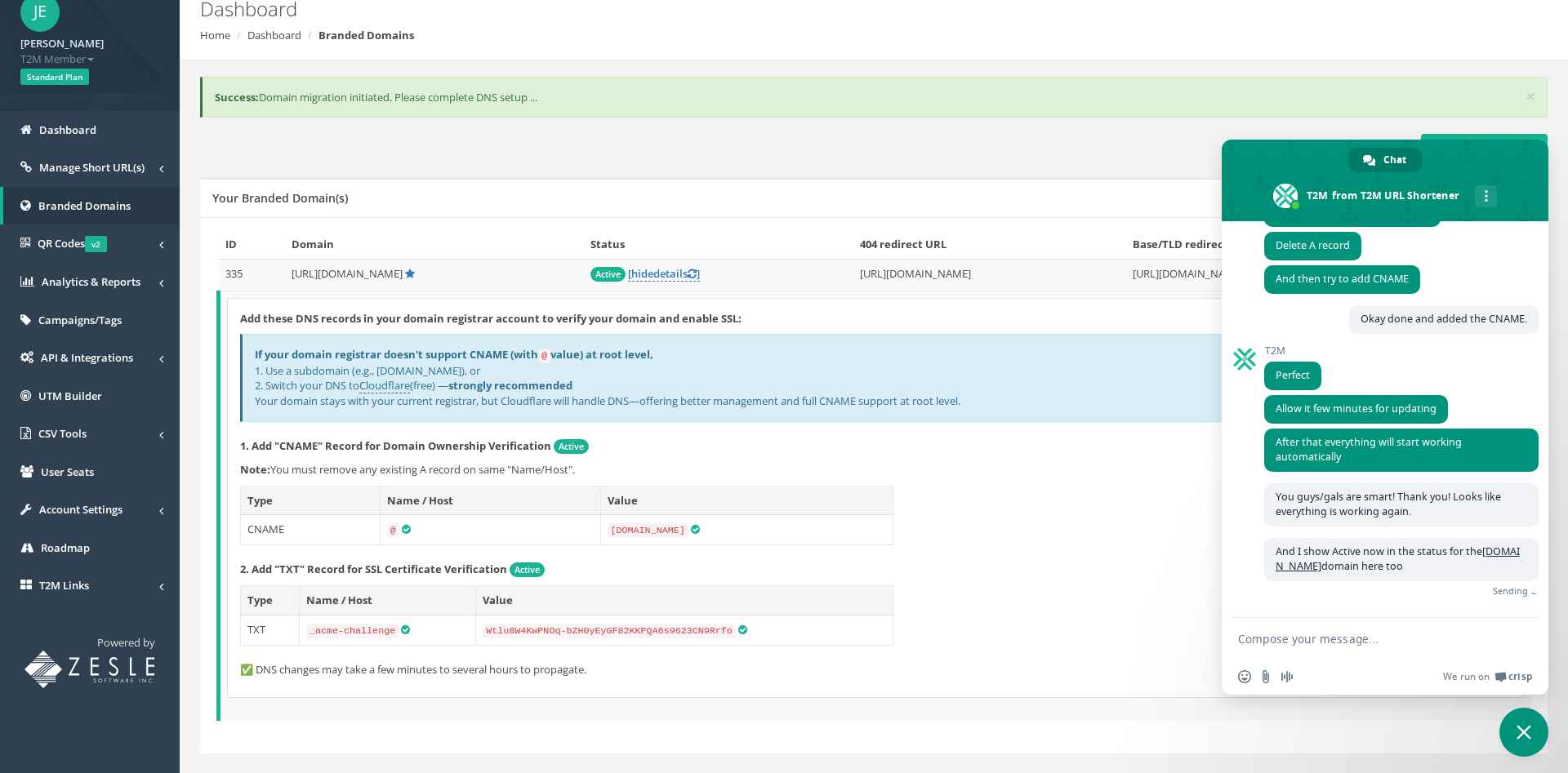
scroll to position [357, 0]
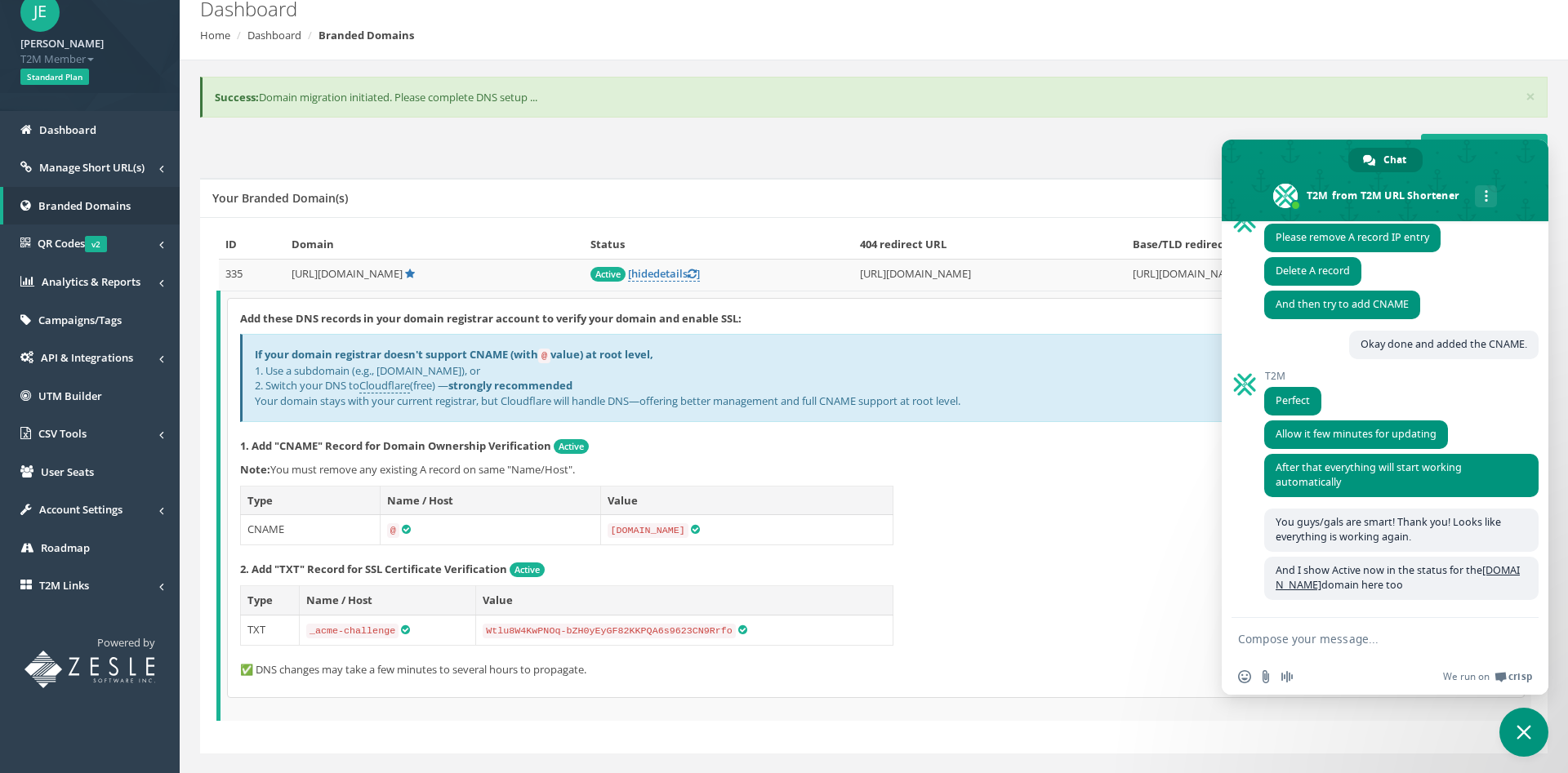
click at [987, 446] on p "1. Add "CNAME" Record for Domain Ownership Verification Active" at bounding box center [875, 446] width 1271 height 16
click at [1098, 461] on div "Add these DNS records in your domain registrar account to verify your domain an…" at bounding box center [875, 497] width 1296 height 399
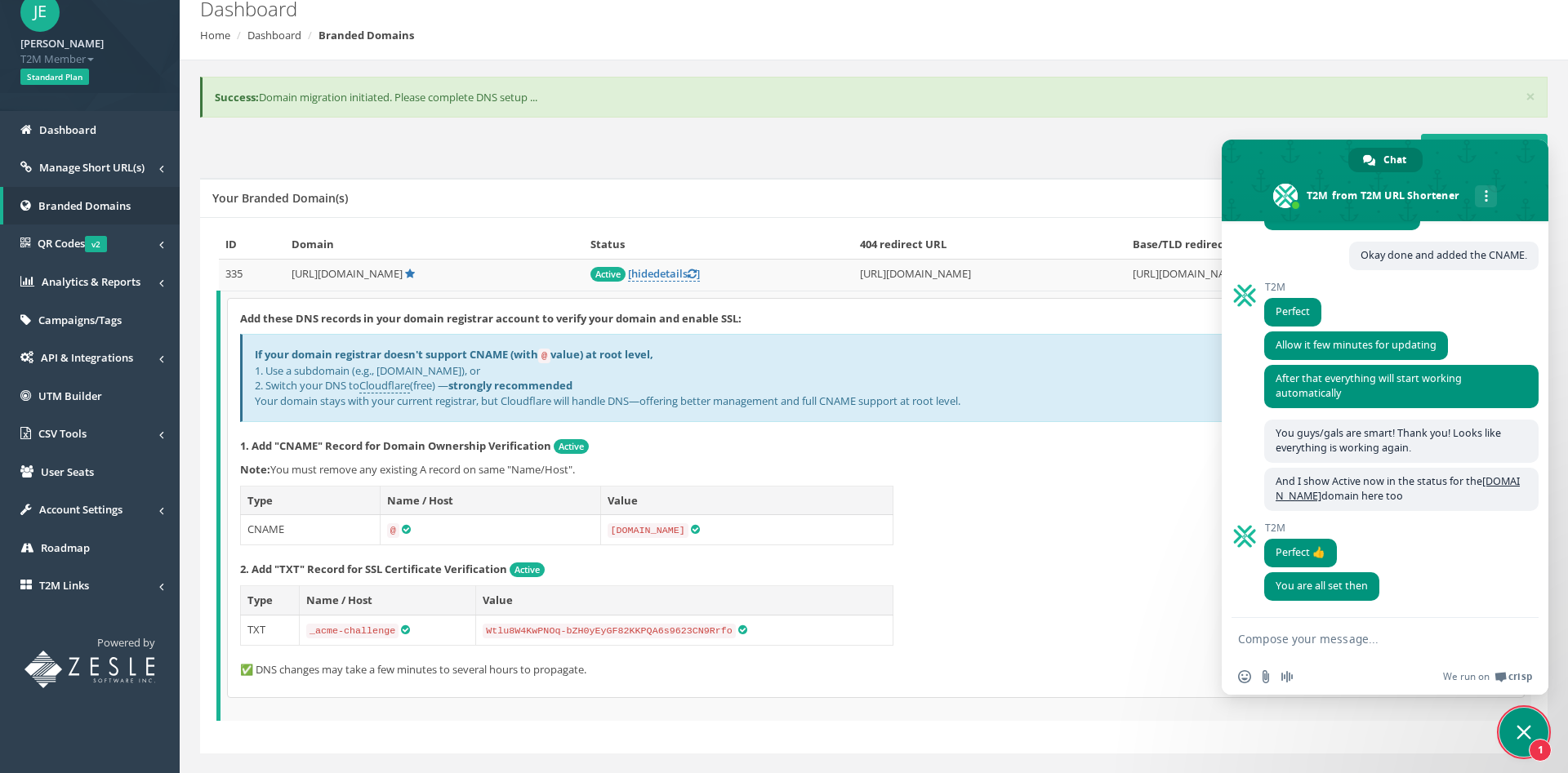
scroll to position [447, 0]
click at [1427, 540] on div "T2M Perfect 👍 Just now" at bounding box center [1402, 547] width 275 height 50
click at [1352, 646] on textarea "Compose your message..." at bounding box center [1368, 638] width 261 height 41
type textarea "Thanks again!"
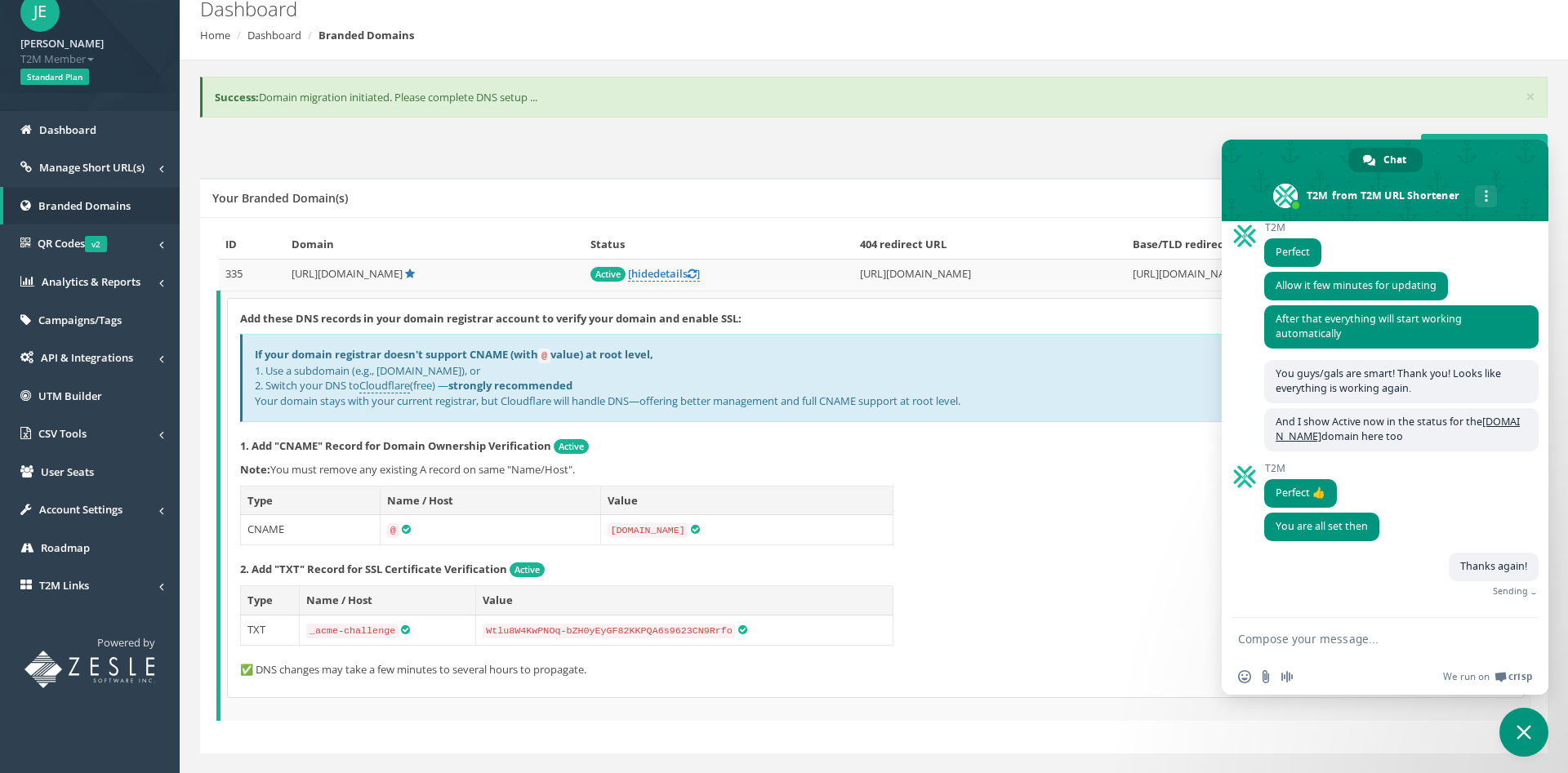
scroll to position [487, 0]
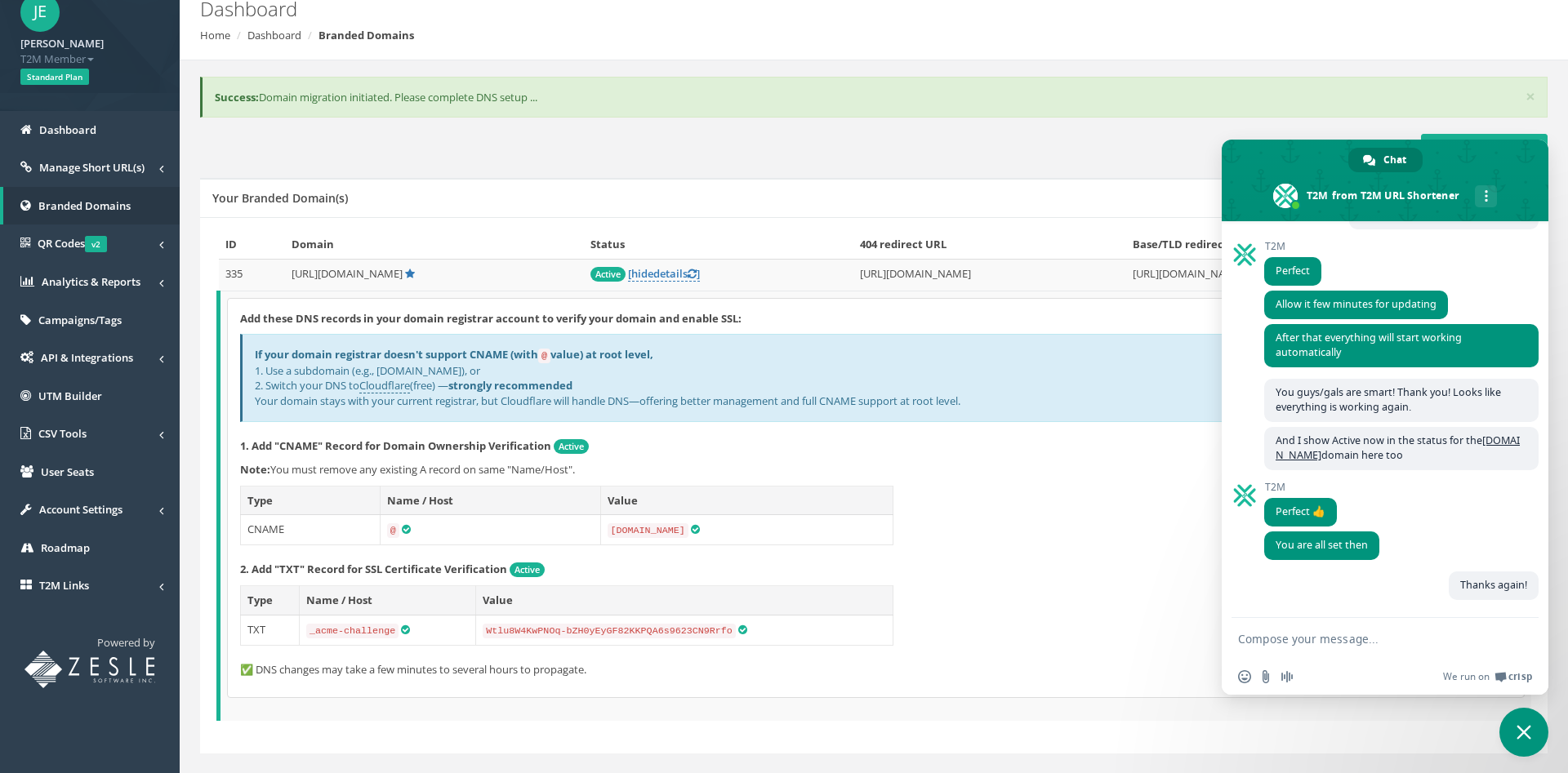
click at [1520, 729] on span "Close chat" at bounding box center [1523, 732] width 14 height 14
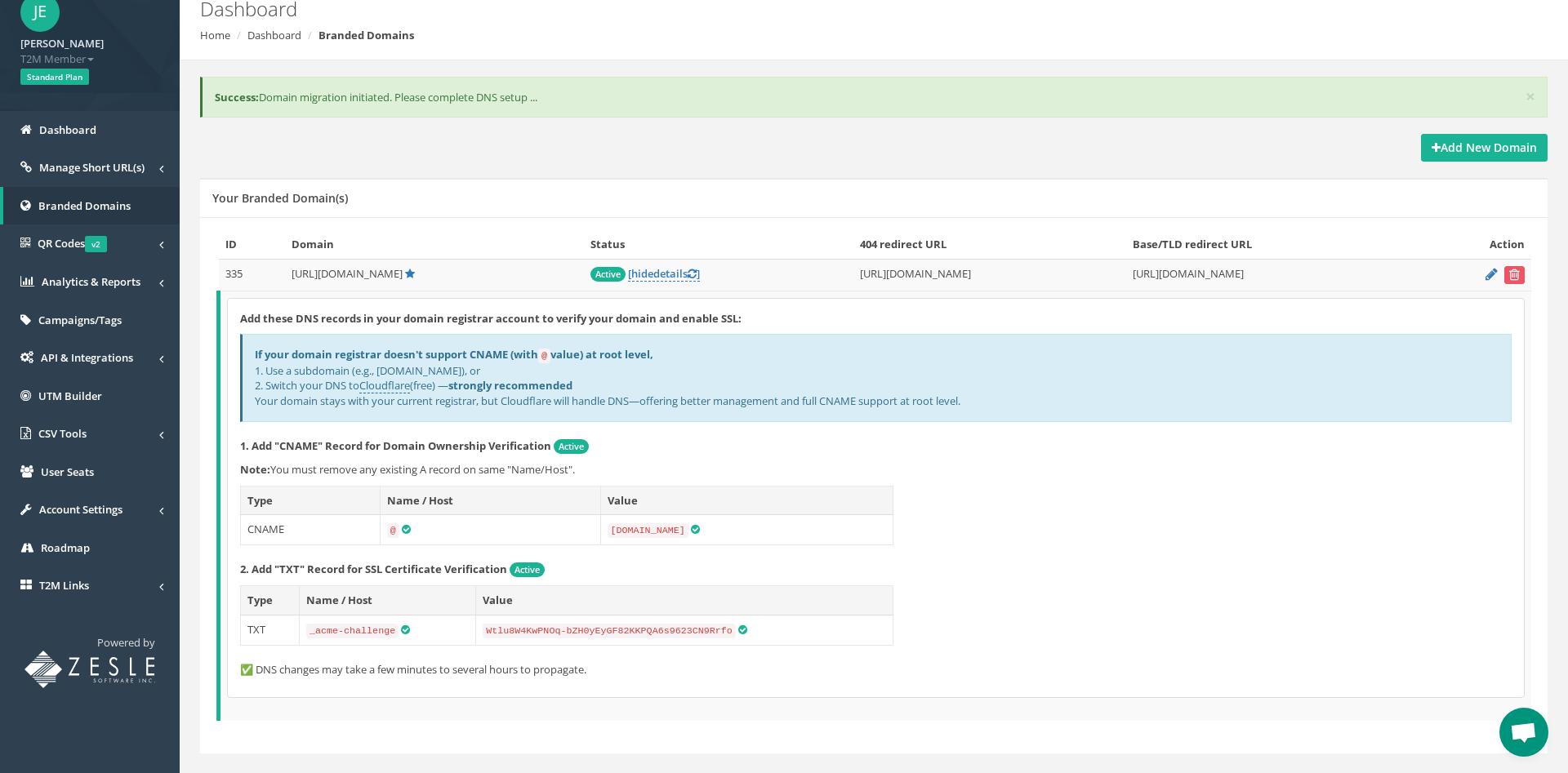
click at [990, 470] on p "Note: You must remove any existing A record on same "Name/Host"." at bounding box center [875, 470] width 1271 height 15
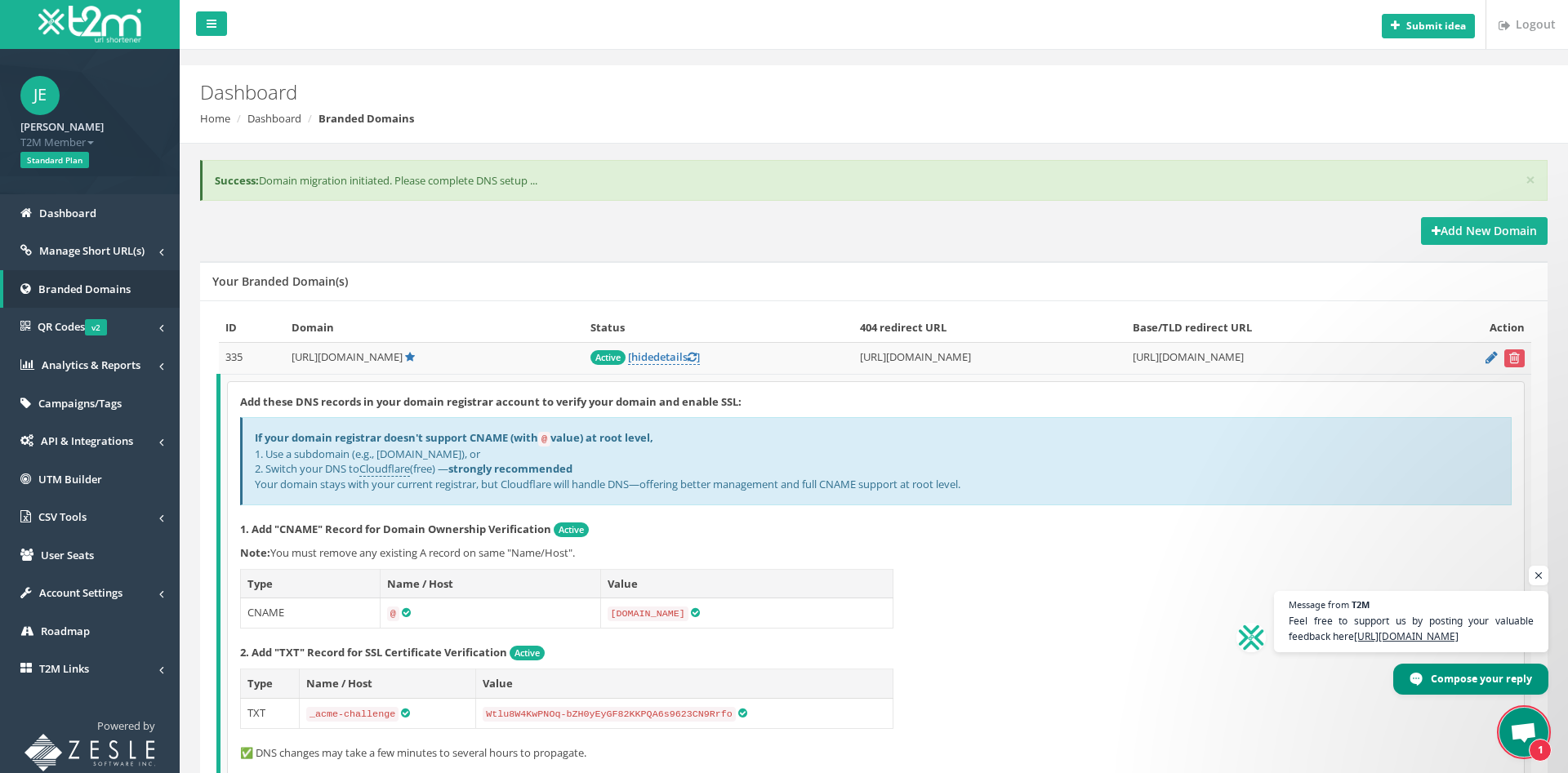
click at [1521, 724] on span "Open chat" at bounding box center [1524, 735] width 27 height 23
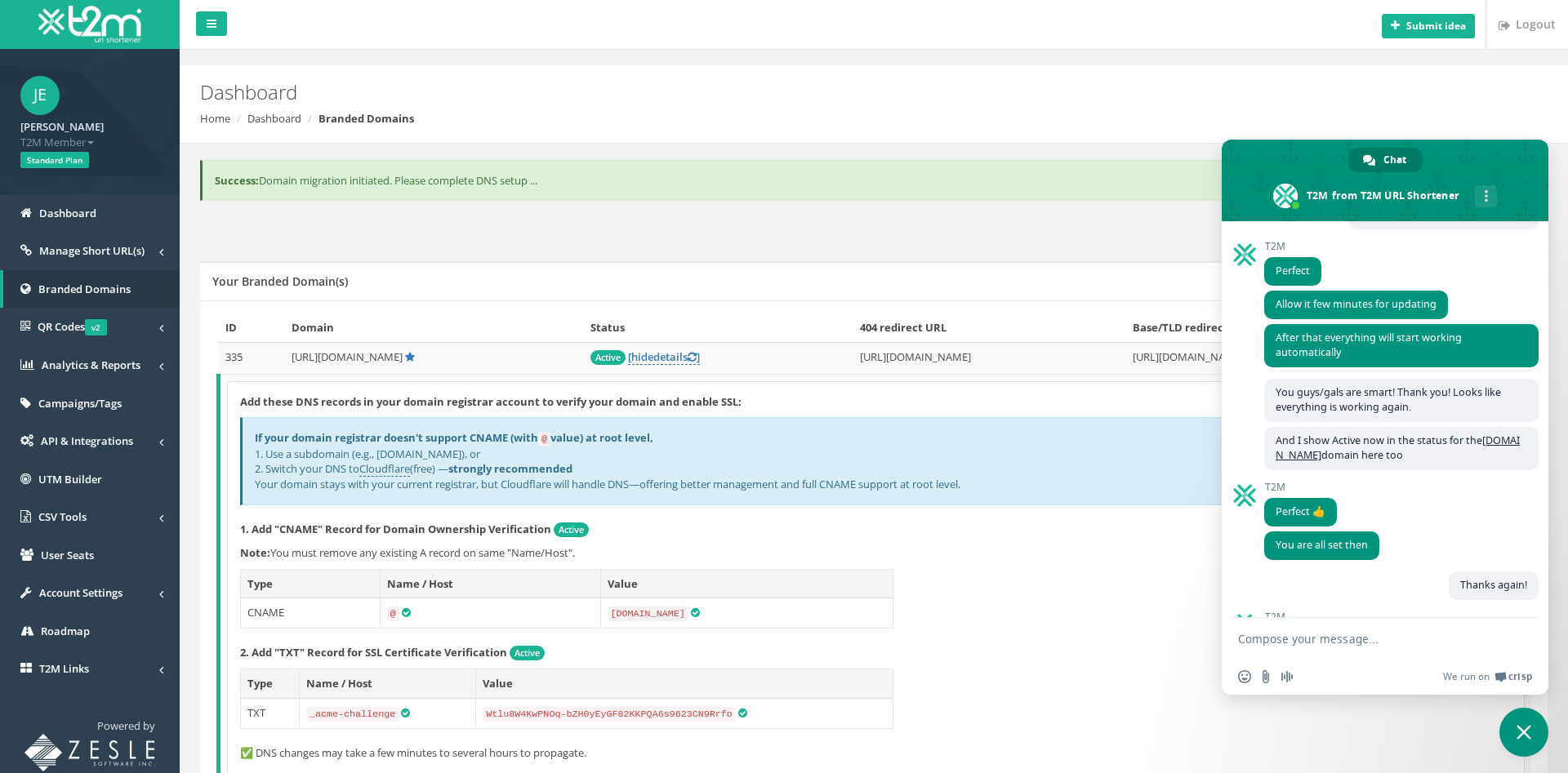
scroll to position [606, 0]
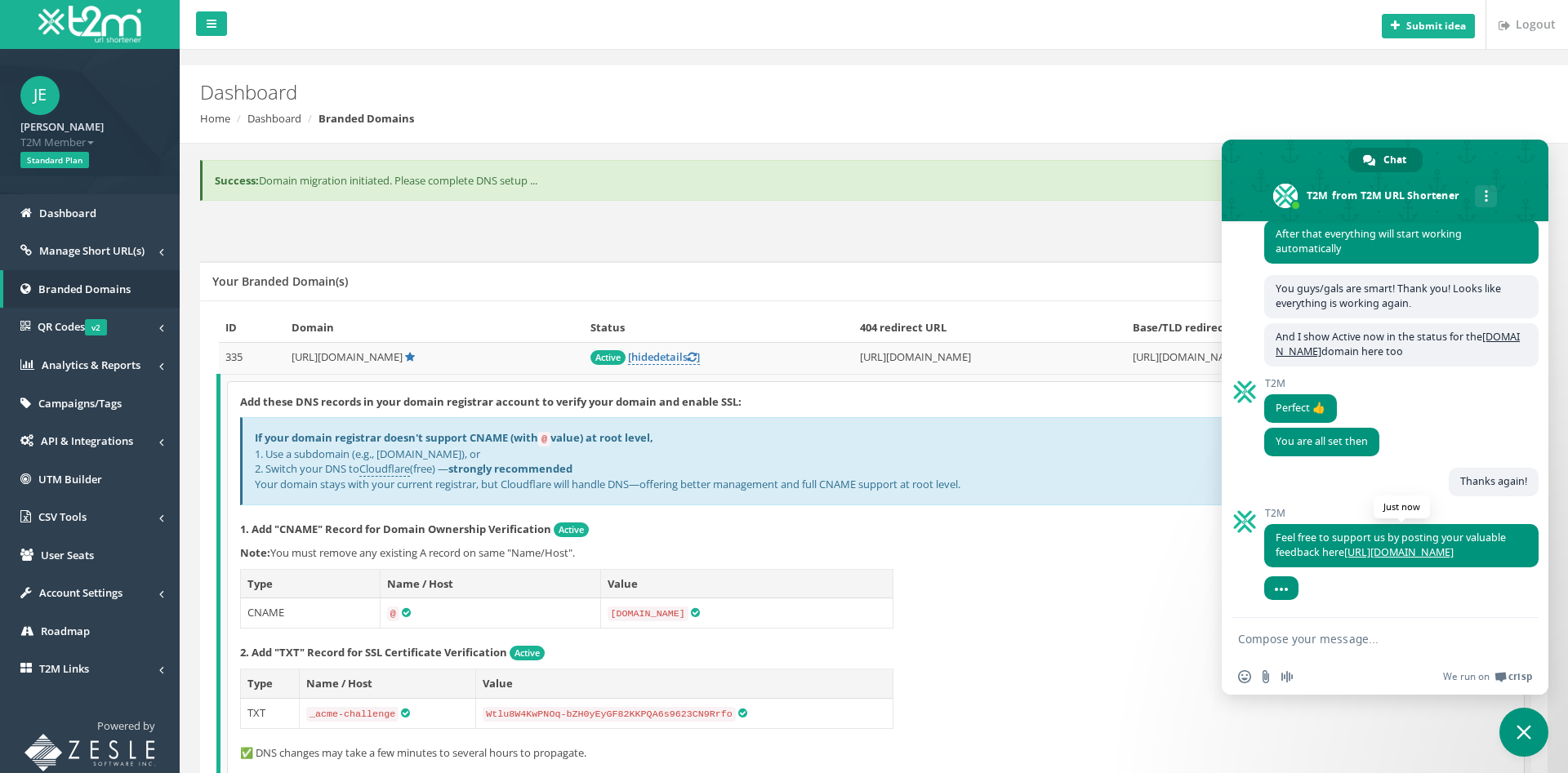
click at [1405, 545] on link "https://www.g2.com/products/t2m-url-shortener/reviews" at bounding box center [1399, 552] width 109 height 14
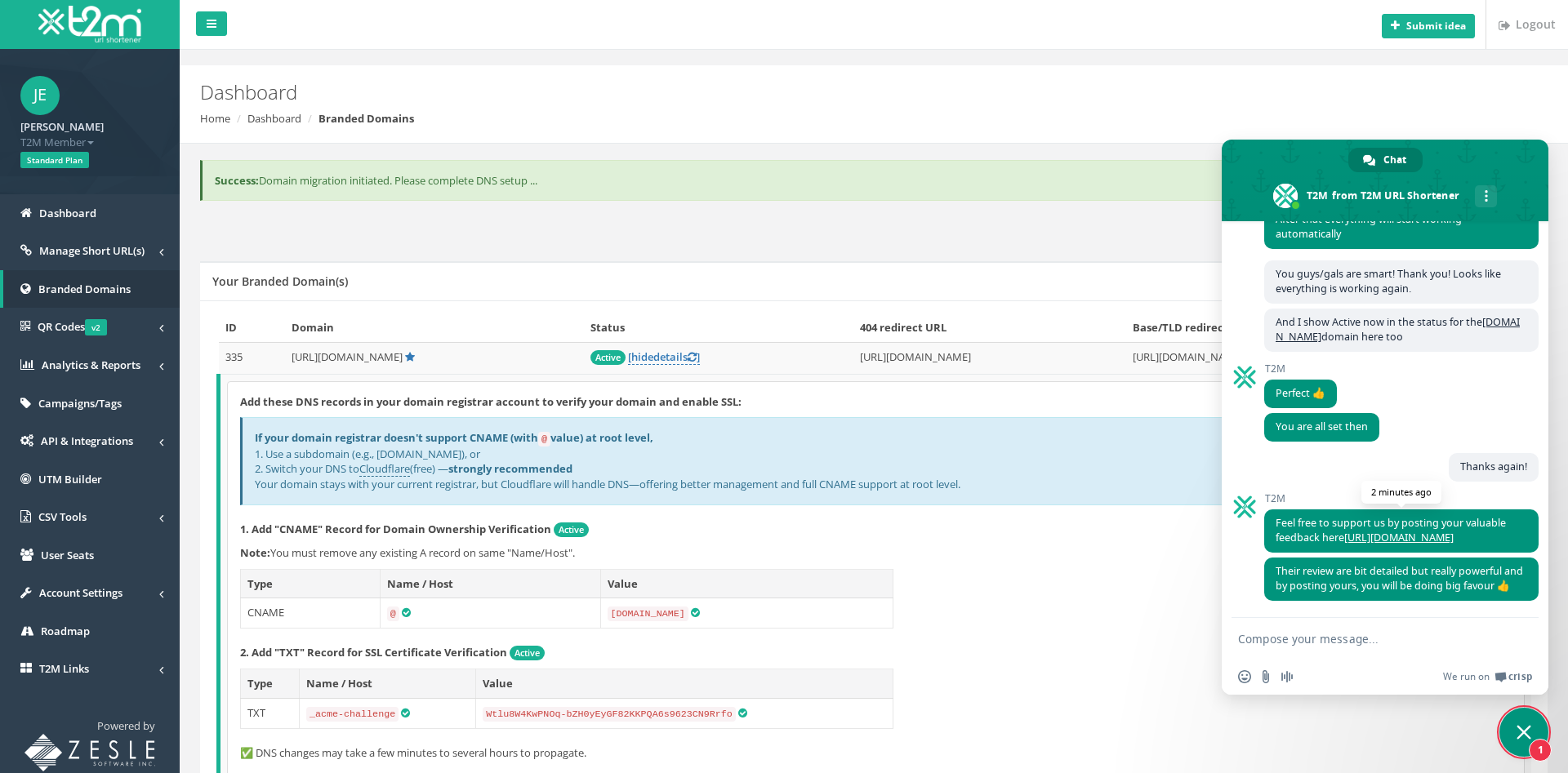
scroll to position [621, 0]
click at [1527, 735] on span "Close chat" at bounding box center [1523, 732] width 14 height 14
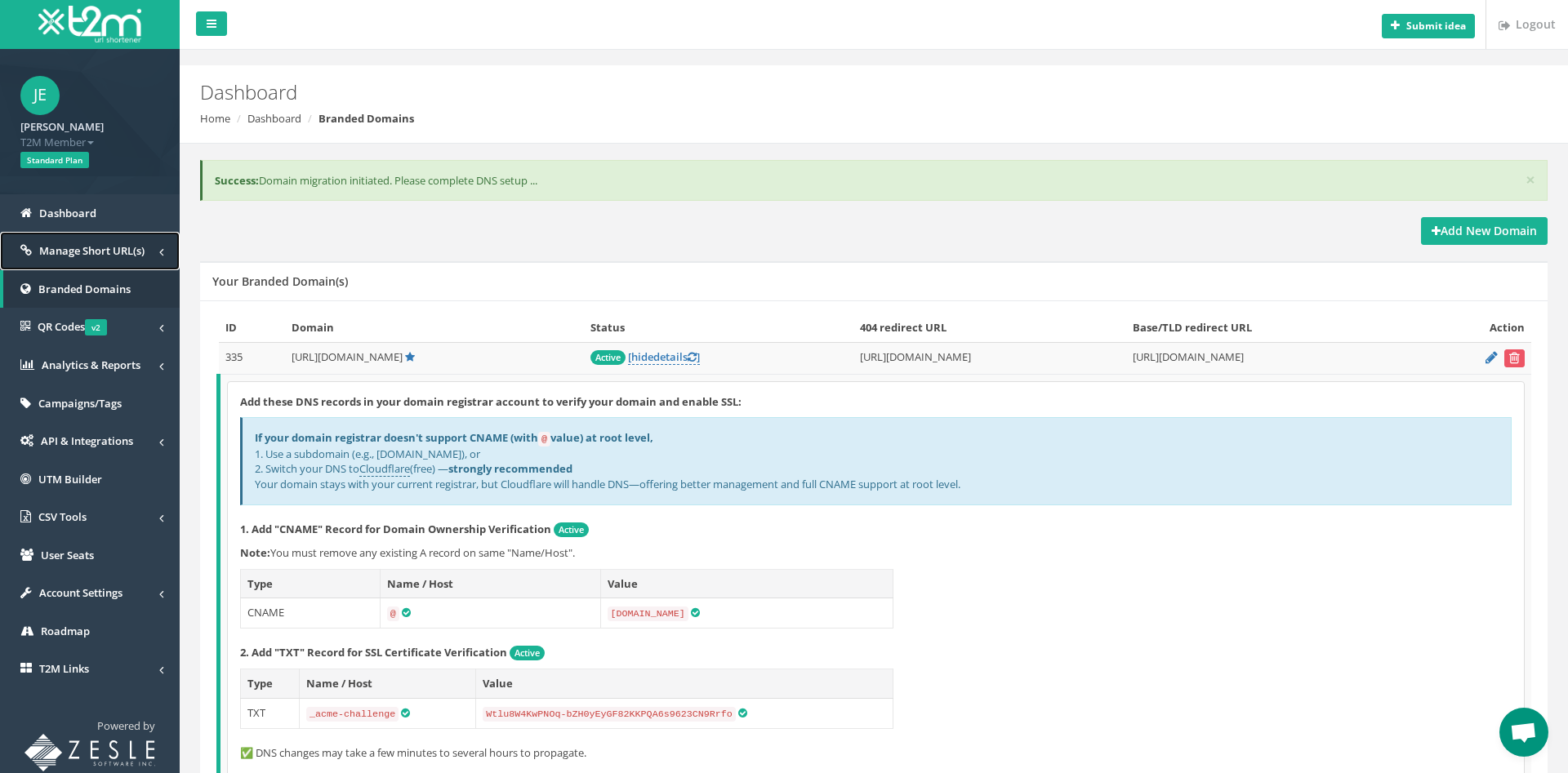
click at [123, 253] on span "Manage Short URL(s)" at bounding box center [92, 250] width 105 height 14
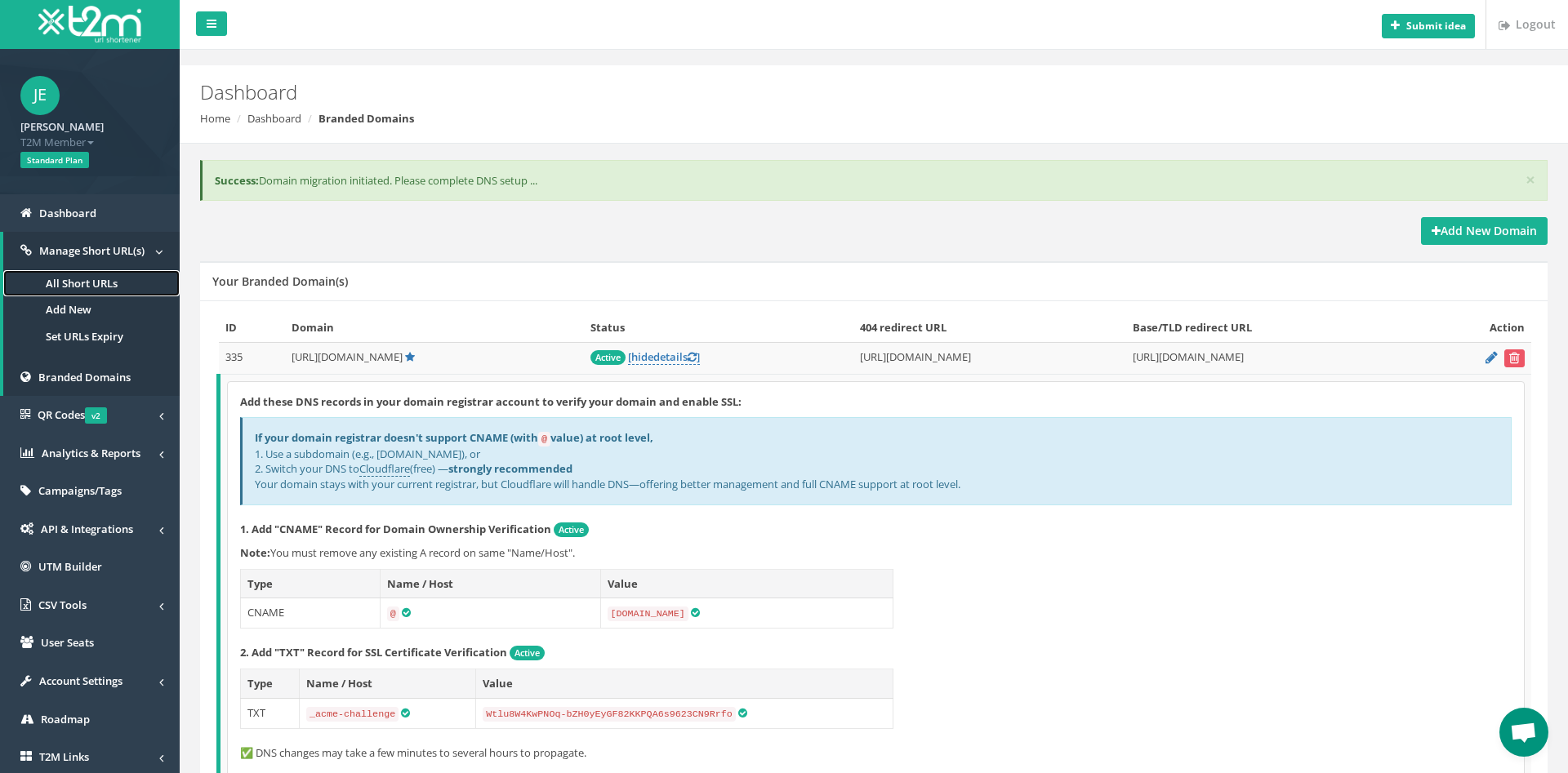
click at [88, 281] on link "All Short URLs" at bounding box center [91, 284] width 176 height 27
